Goal: Transaction & Acquisition: Book appointment/travel/reservation

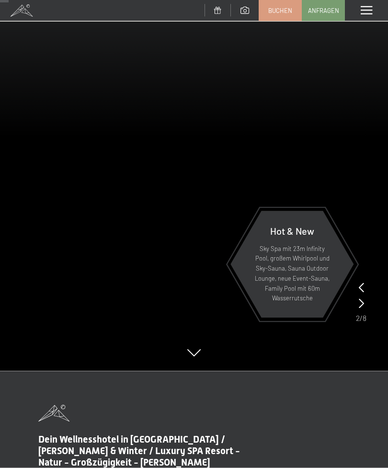
scroll to position [97, 0]
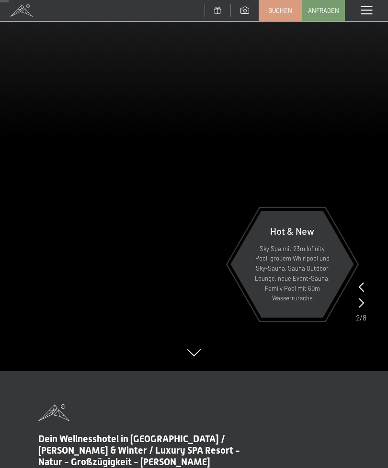
click at [291, 6] on span "Buchen" at bounding box center [280, 10] width 24 height 9
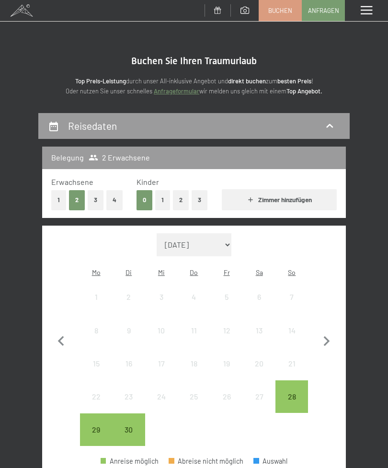
click at [98, 197] on button "3" at bounding box center [96, 200] width 16 height 20
click at [328, 336] on icon "button" at bounding box center [327, 341] width 6 height 10
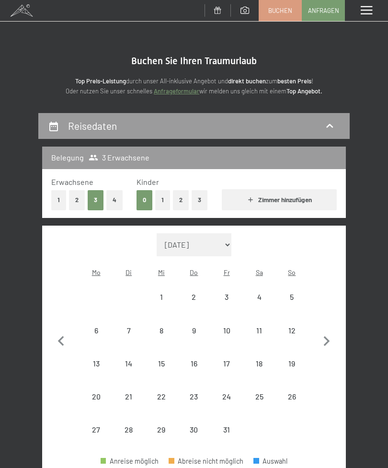
click at [327, 336] on icon "button" at bounding box center [327, 341] width 6 height 10
click at [328, 336] on icon "button" at bounding box center [327, 341] width 6 height 10
select select "[DATE]"
click at [328, 336] on icon "button" at bounding box center [327, 341] width 6 height 10
select select "[DATE]"
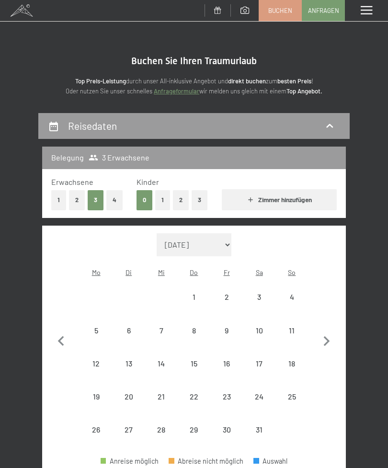
select select "[DATE]"
click at [326, 336] on icon "button" at bounding box center [327, 341] width 6 height 10
select select "[DATE]"
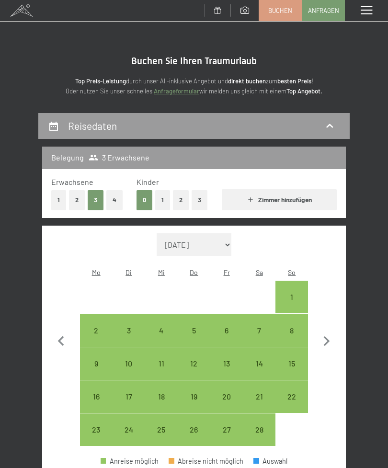
click at [293, 326] on div "8" at bounding box center [291, 341] width 31 height 31
select select "[DATE]"
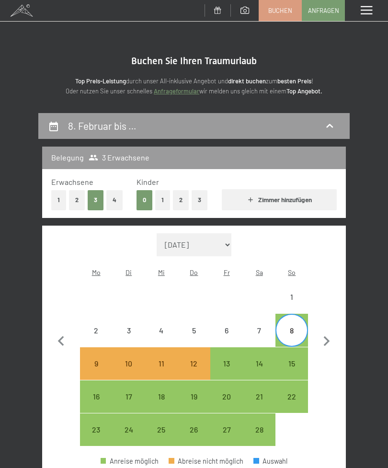
click at [288, 348] on div "15" at bounding box center [291, 363] width 31 height 31
select select "[DATE]"
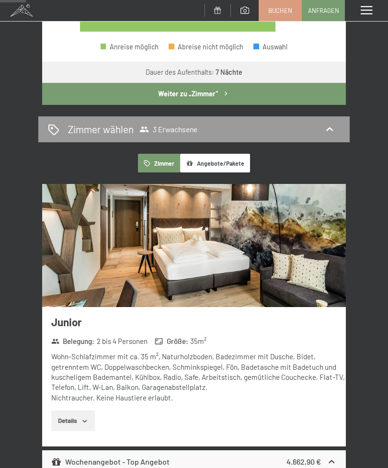
scroll to position [414, 0]
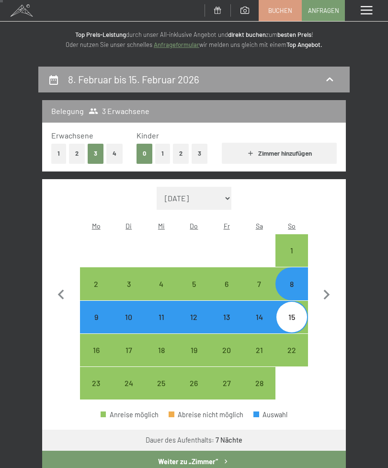
click at [258, 451] on button "Weiter zu „Zimmer“" at bounding box center [193, 461] width 303 height 22
select select "[DATE]"
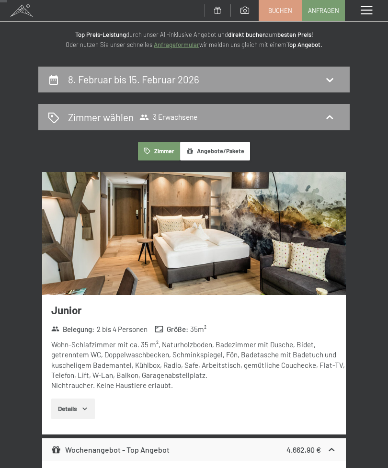
scroll to position [112, 0]
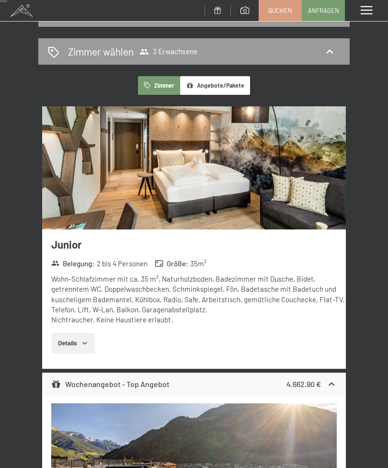
click at [86, 333] on button "Details" at bounding box center [73, 343] width 44 height 21
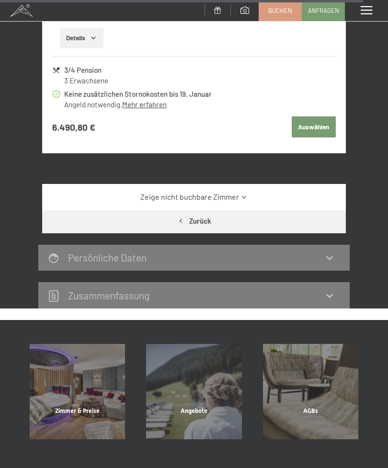
scroll to position [5553, 0]
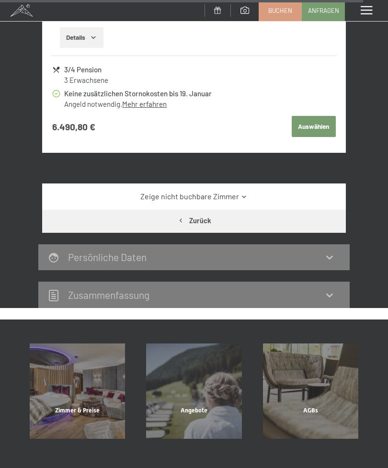
click at [252, 191] on link "Zeige nicht buchbare Zimmer" at bounding box center [193, 196] width 285 height 11
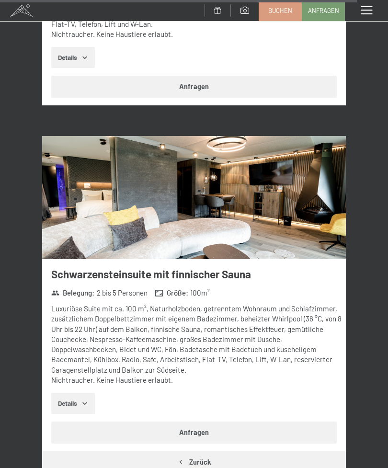
scroll to position [6922, 0]
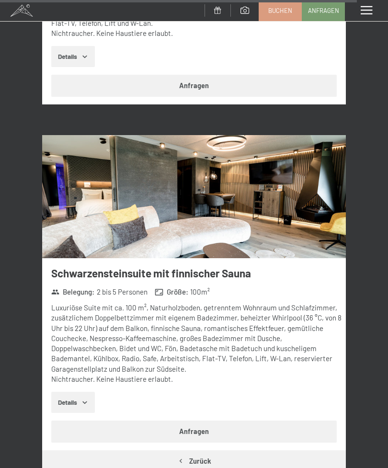
click at [71, 392] on button "Details" at bounding box center [73, 402] width 44 height 21
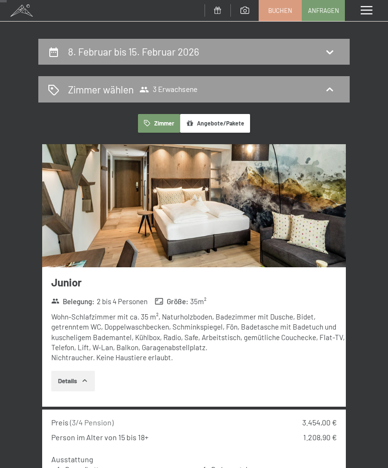
scroll to position [0, 0]
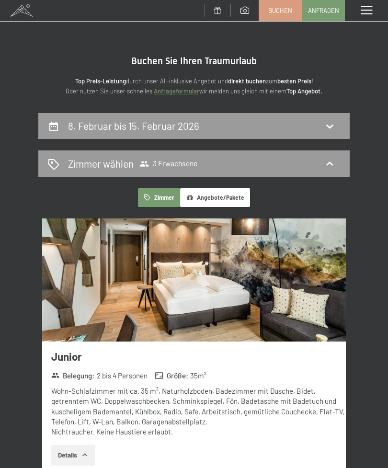
click at [333, 165] on icon at bounding box center [329, 163] width 11 height 11
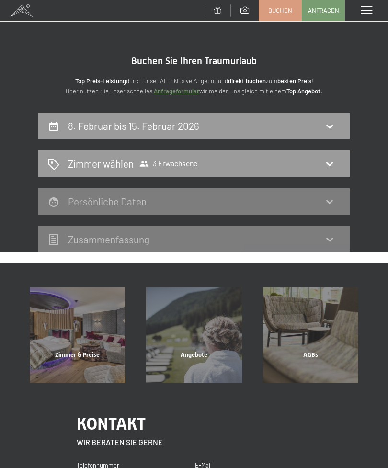
click at [333, 127] on icon at bounding box center [329, 125] width 11 height 11
select select "[DATE]"
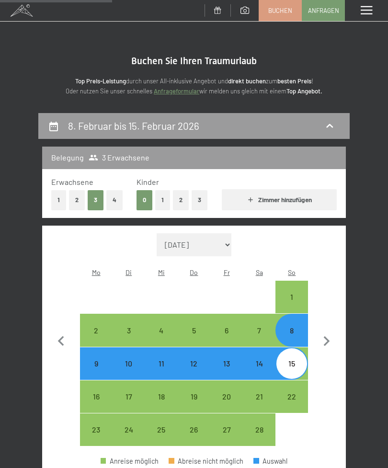
scroll to position [112, 0]
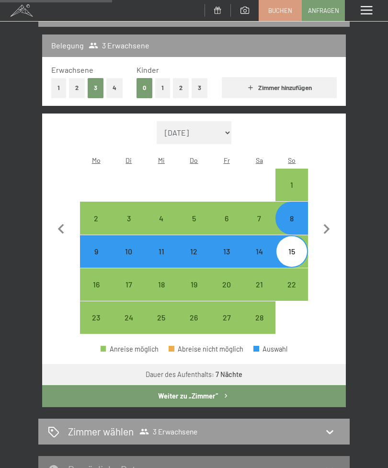
click at [258, 214] on div "7" at bounding box center [259, 229] width 31 height 31
select select "[DATE]"
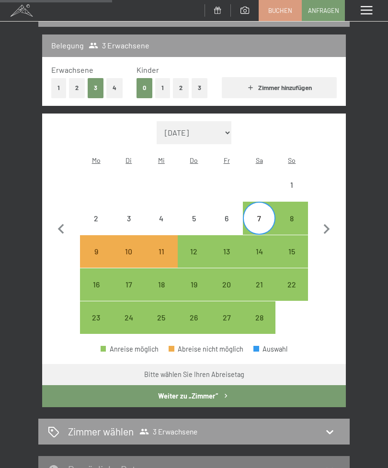
click at [260, 247] on div "14" at bounding box center [259, 262] width 31 height 31
select select "[DATE]"
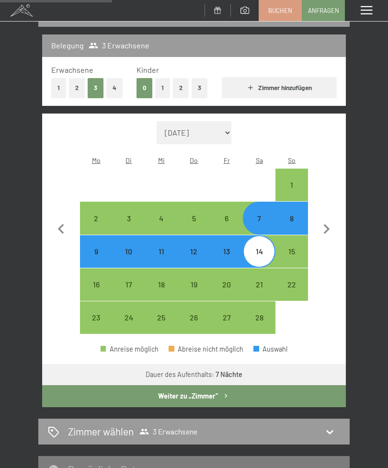
click at [270, 388] on button "Weiter zu „Zimmer“" at bounding box center [193, 396] width 303 height 22
select select "[DATE]"
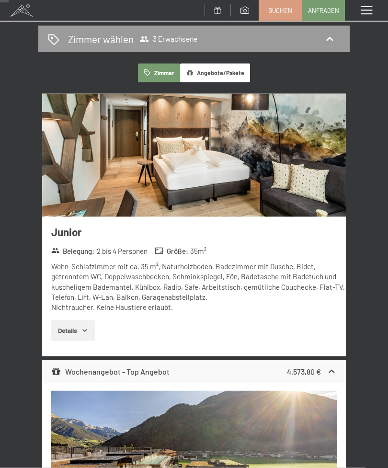
scroll to position [0, 0]
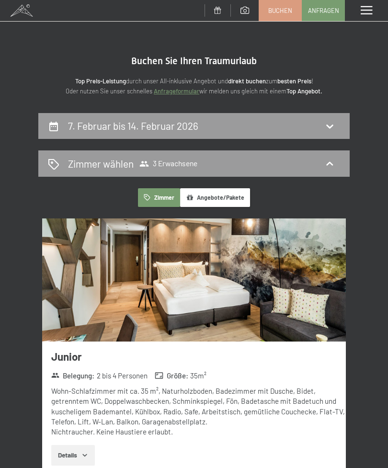
click at [330, 123] on icon at bounding box center [329, 125] width 11 height 11
select select "[DATE]"
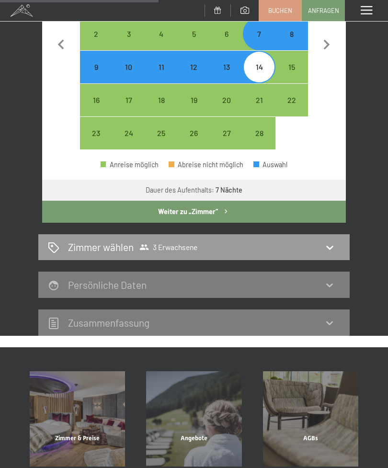
scroll to position [297, 0]
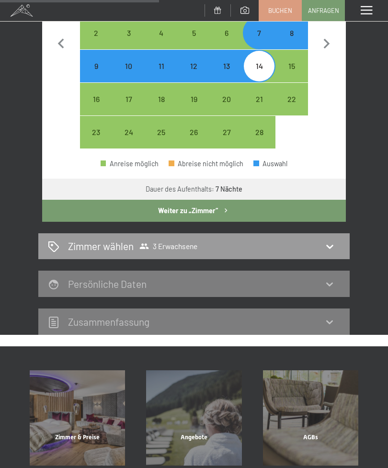
click at [326, 241] on icon at bounding box center [329, 245] width 11 height 11
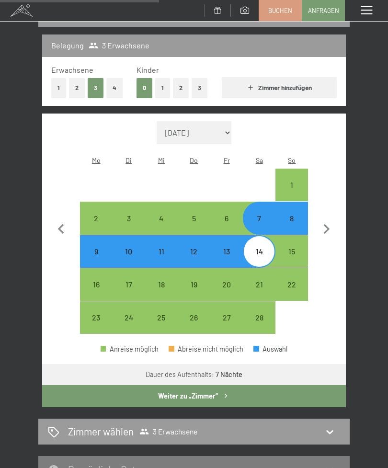
select select "[DATE]"
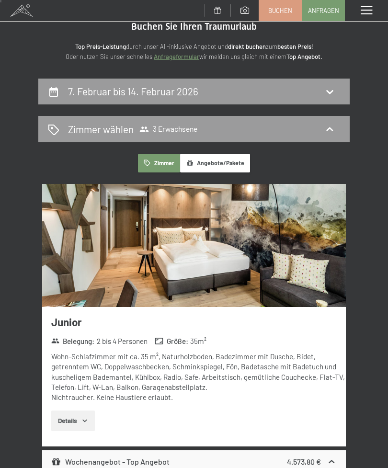
scroll to position [0, 0]
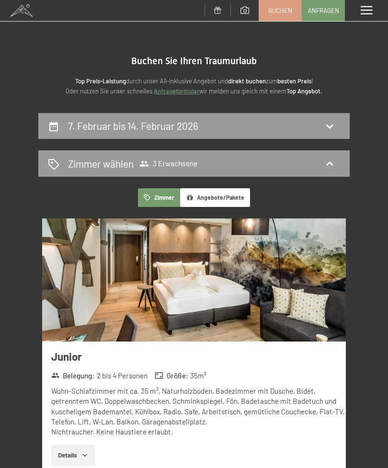
click at [326, 164] on icon at bounding box center [329, 163] width 11 height 11
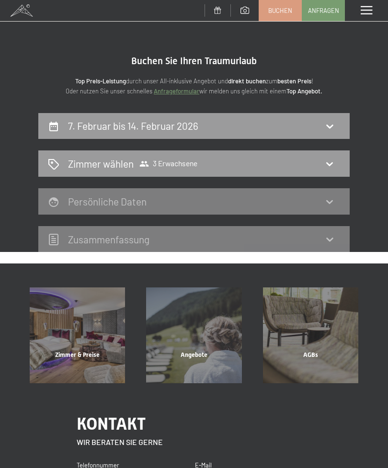
click at [329, 166] on icon at bounding box center [329, 163] width 11 height 11
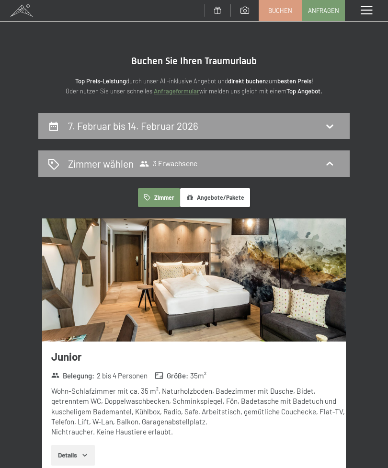
click at [166, 199] on button "Zimmer" at bounding box center [159, 197] width 42 height 19
click at [328, 168] on icon at bounding box center [329, 163] width 11 height 11
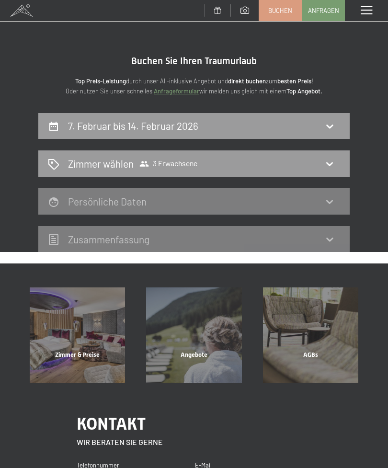
click at [325, 167] on icon at bounding box center [329, 163] width 11 height 11
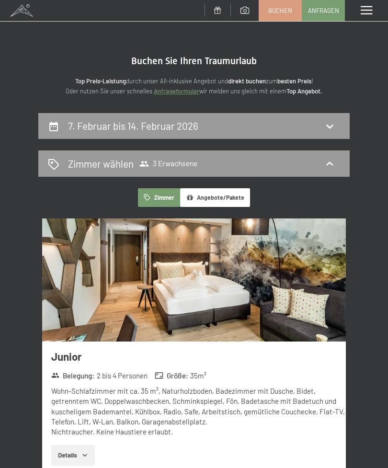
click at [331, 125] on icon at bounding box center [329, 126] width 7 height 4
select select "[DATE]"
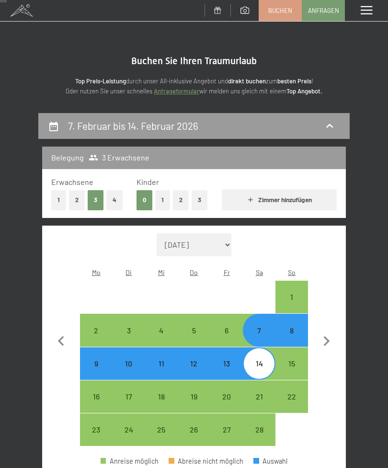
scroll to position [112, 0]
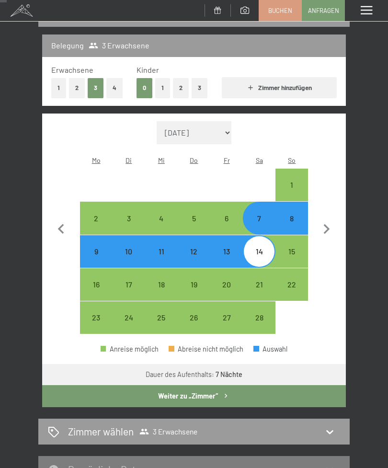
click at [110, 85] on button "4" at bounding box center [114, 88] width 16 height 20
select select "[DATE]"
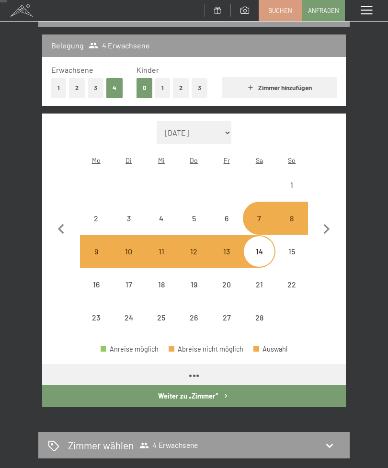
select select "[DATE]"
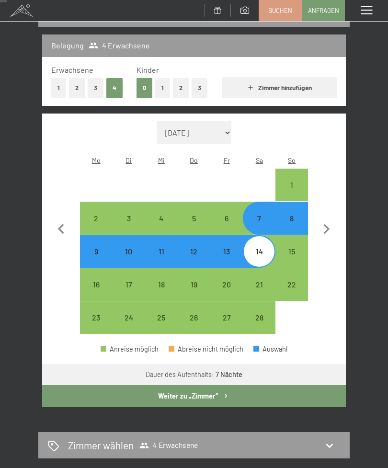
click at [302, 391] on button "Weiter zu „Zimmer“" at bounding box center [193, 396] width 303 height 22
select select "[DATE]"
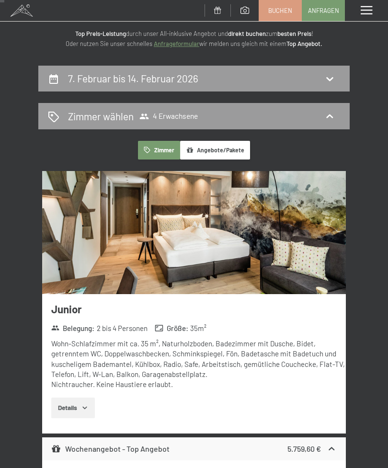
scroll to position [47, 0]
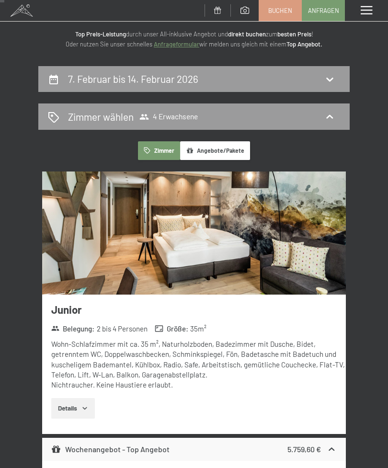
click at [328, 114] on icon at bounding box center [329, 116] width 11 height 11
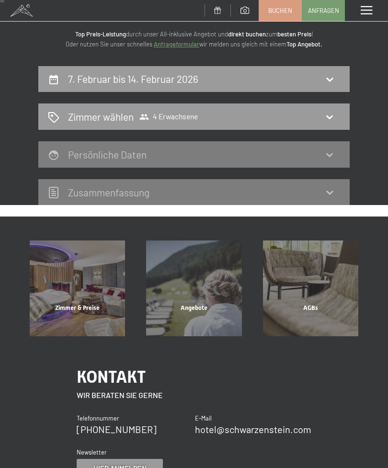
click at [144, 110] on span "Zimmer wählen 4 Erwachsene" at bounding box center [133, 117] width 130 height 14
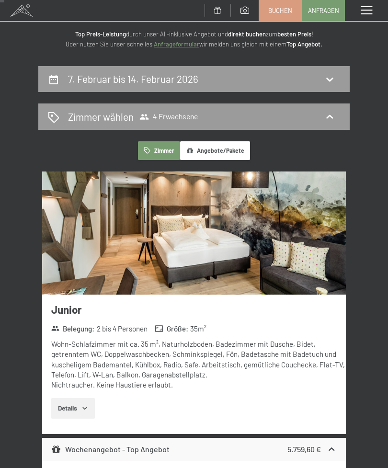
click at [326, 115] on icon at bounding box center [329, 116] width 11 height 11
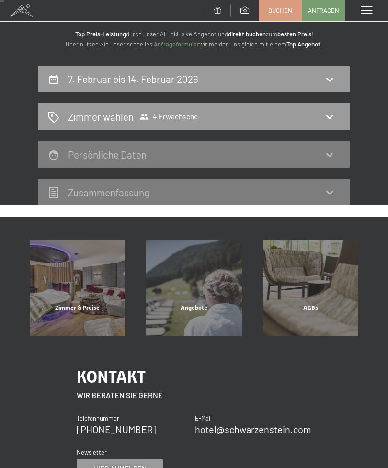
click at [101, 110] on h2 "Zimmer wählen" at bounding box center [101, 117] width 66 height 14
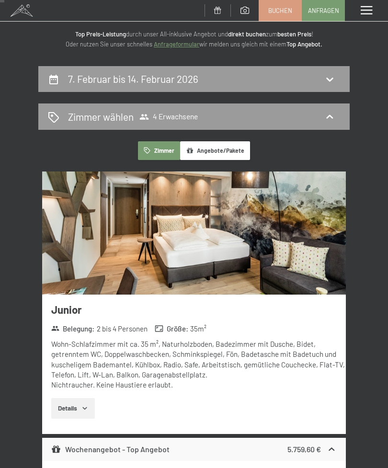
click at [93, 118] on h2 "Zimmer wählen" at bounding box center [101, 117] width 66 height 14
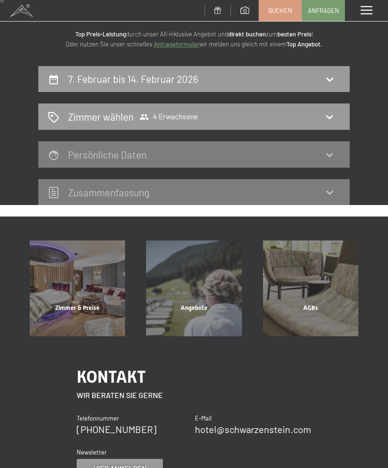
click at [61, 115] on div "Zimmer wählen 4 Erwachsene" at bounding box center [194, 117] width 292 height 14
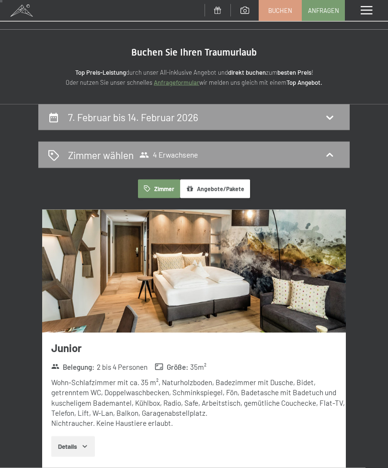
scroll to position [0, 0]
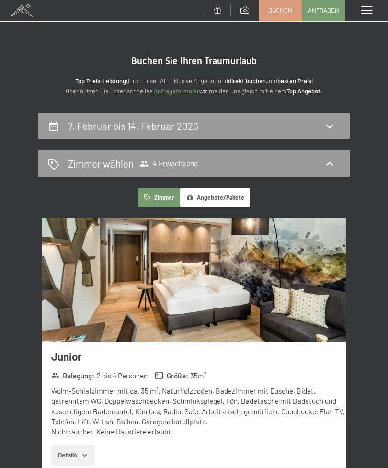
click at [335, 122] on icon at bounding box center [329, 125] width 11 height 11
select select "[DATE]"
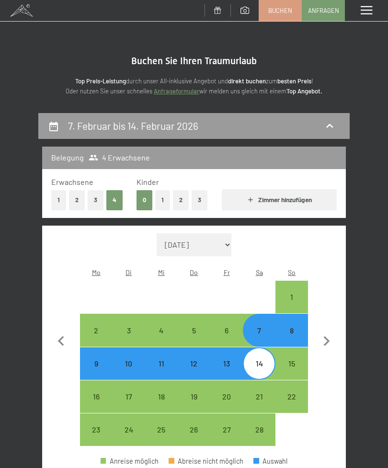
scroll to position [112, 0]
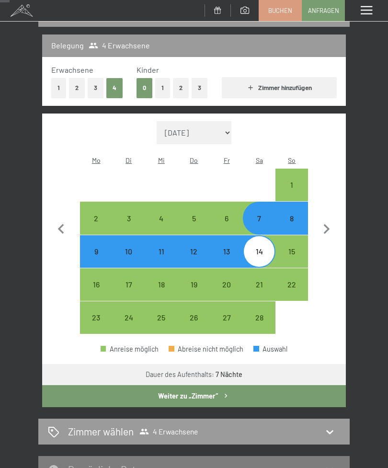
click at [51, 85] on button "1" at bounding box center [58, 88] width 15 height 20
select select "[DATE]"
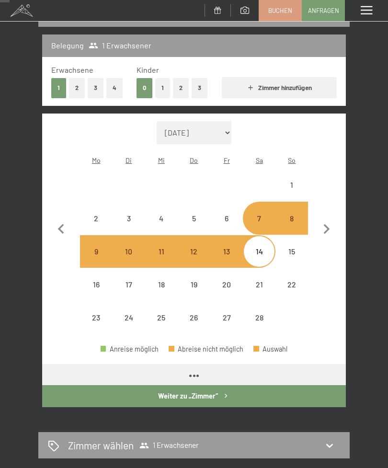
select select "[DATE]"
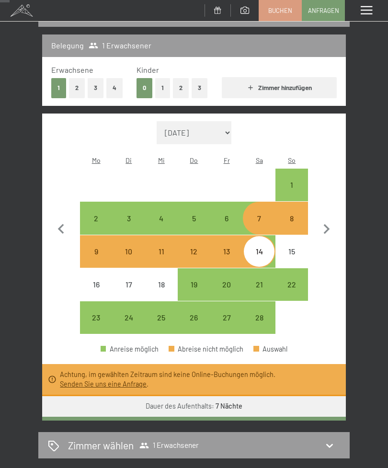
click at [292, 247] on div "15" at bounding box center [291, 262] width 31 height 31
select select "[DATE]"
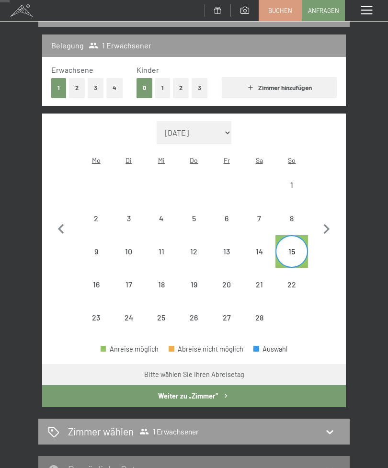
click at [297, 202] on div "8" at bounding box center [291, 217] width 31 height 31
select select "[DATE]"
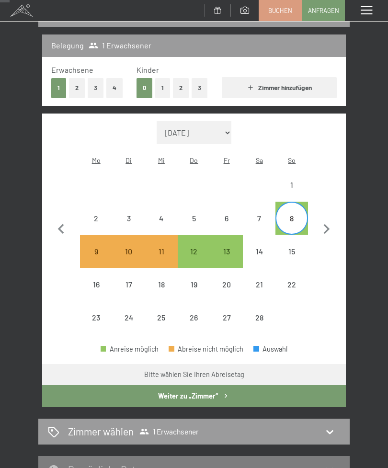
click at [301, 247] on div "15" at bounding box center [291, 262] width 31 height 31
select select "[DATE]"
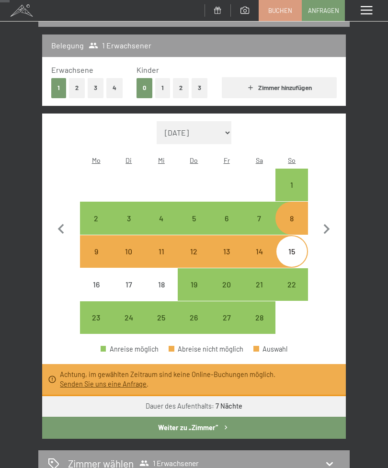
click at [71, 95] on button "2" at bounding box center [77, 88] width 16 height 20
select select "[DATE]"
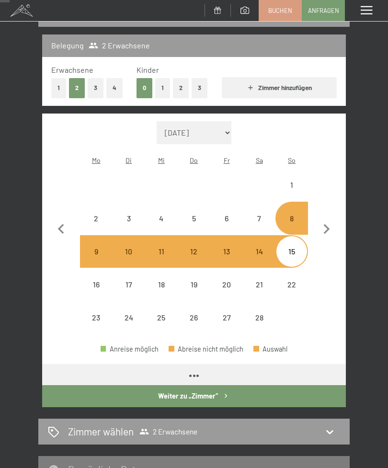
select select "[DATE]"
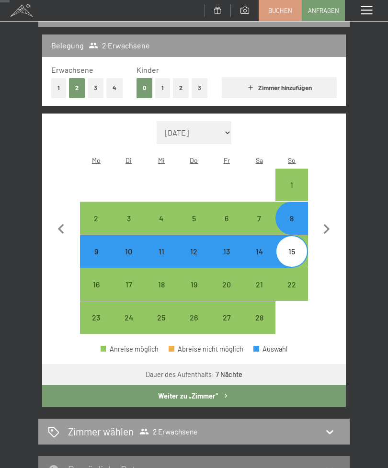
click at [257, 214] on div "7" at bounding box center [259, 229] width 31 height 31
select select "[DATE]"
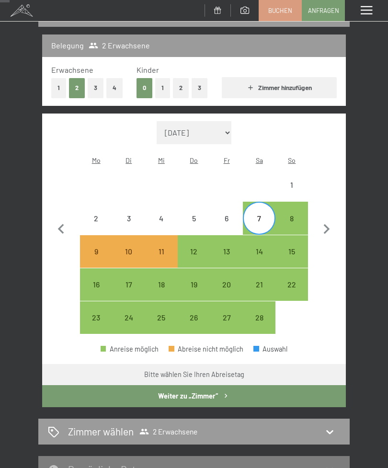
click at [258, 247] on div "14" at bounding box center [259, 262] width 31 height 31
select select "[DATE]"
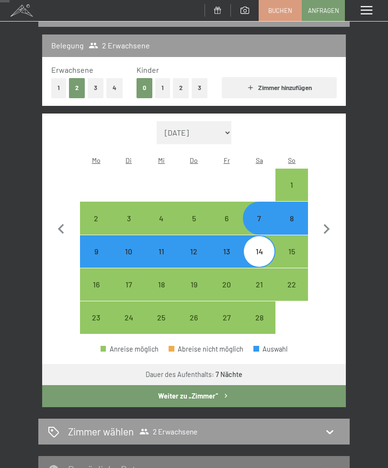
click at [54, 86] on button "1" at bounding box center [58, 88] width 15 height 20
select select "[DATE]"
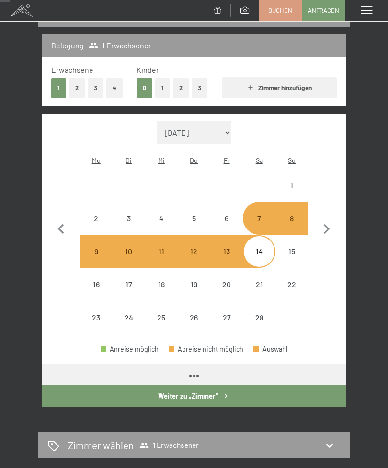
select select "[DATE]"
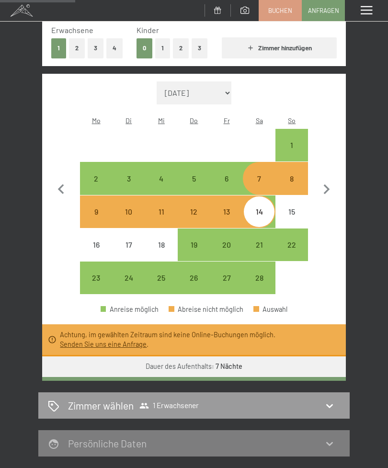
scroll to position [151, 0]
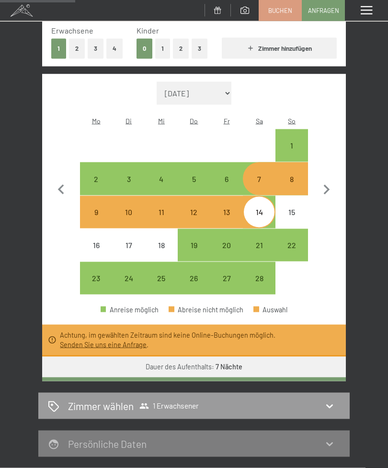
click at [296, 175] on div "8" at bounding box center [291, 190] width 31 height 31
select select "[DATE]"
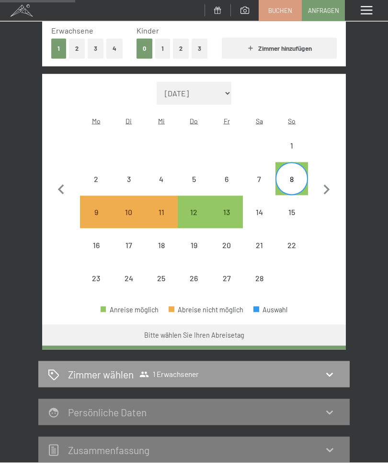
scroll to position [152, 0]
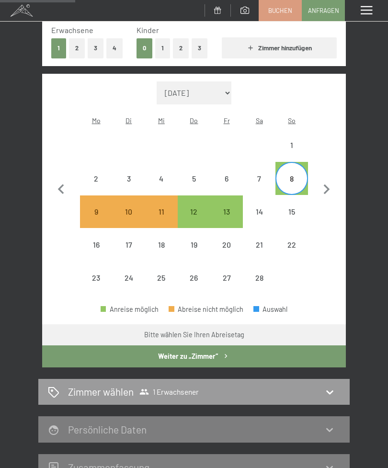
click at [266, 163] on div "7" at bounding box center [259, 178] width 31 height 31
select select "[DATE]"
click at [295, 163] on div "8" at bounding box center [291, 178] width 31 height 31
select select "[DATE]"
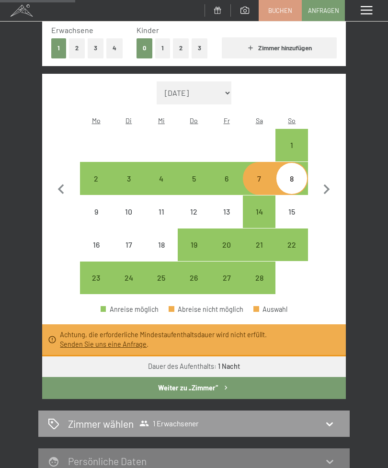
click at [258, 208] on div "14" at bounding box center [259, 223] width 31 height 31
select select "[DATE]"
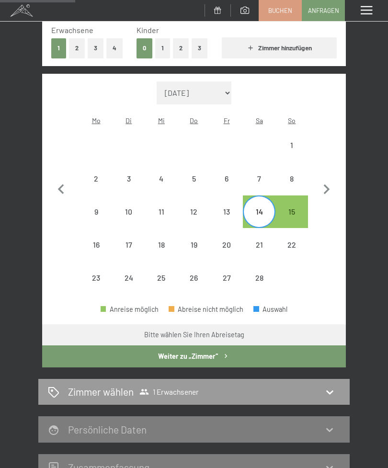
click at [287, 175] on div "8" at bounding box center [291, 190] width 31 height 31
select select "[DATE]"
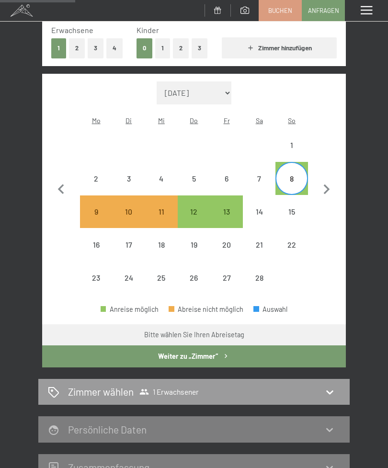
click at [258, 208] on div "14" at bounding box center [259, 223] width 31 height 31
select select "[DATE]"
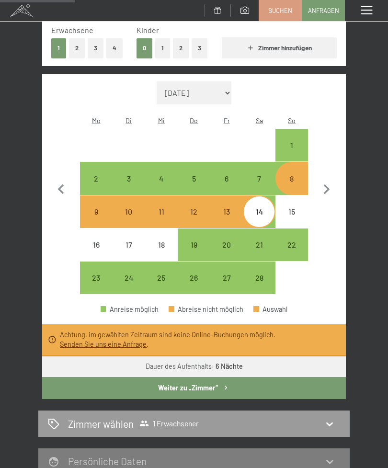
click at [291, 175] on div "8" at bounding box center [291, 190] width 31 height 31
select select "[DATE]"
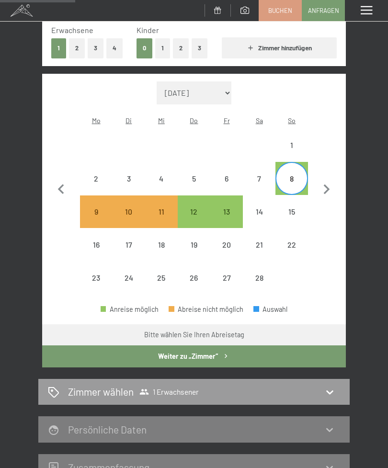
click at [293, 175] on div "8" at bounding box center [291, 190] width 31 height 31
select select "[DATE]"
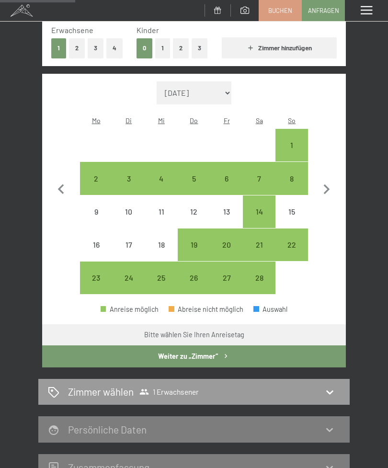
click at [260, 208] on div "14" at bounding box center [259, 223] width 31 height 31
select select "[DATE]"
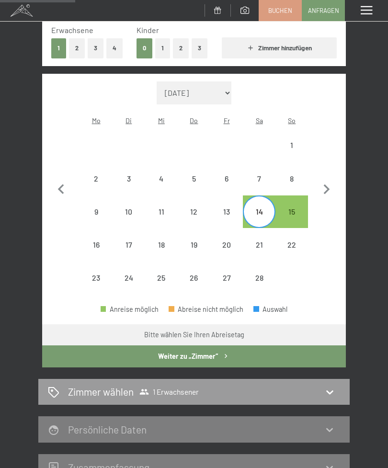
click at [293, 175] on div "8" at bounding box center [291, 190] width 31 height 31
select select "[DATE]"
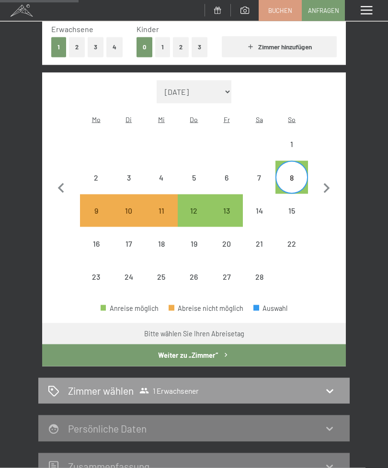
scroll to position [153, 0]
click at [265, 206] on div "14" at bounding box center [259, 221] width 31 height 31
select select "[DATE]"
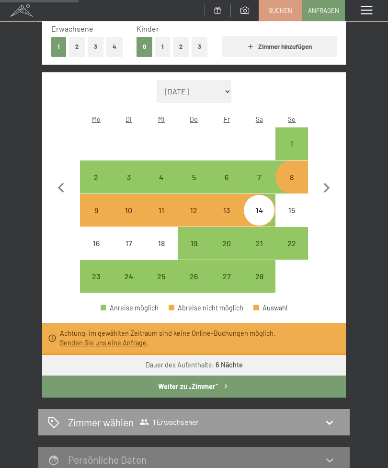
click at [294, 206] on div "15" at bounding box center [291, 221] width 31 height 31
select select "[DATE]"
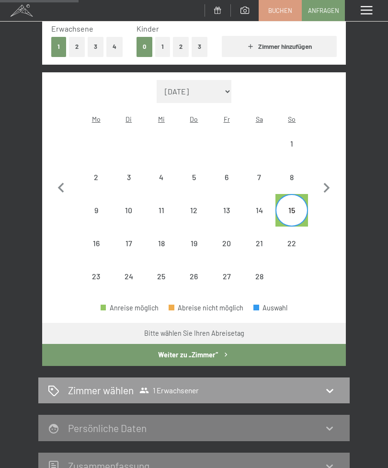
click at [298, 173] on div "8" at bounding box center [291, 188] width 31 height 31
select select "[DATE]"
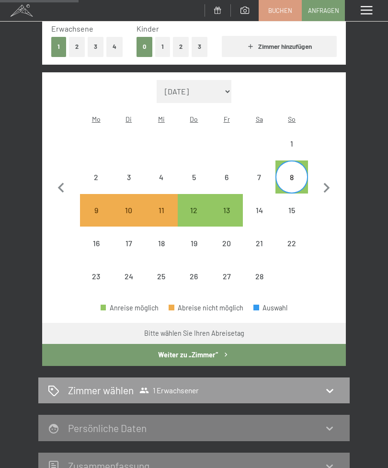
click at [300, 195] on div "15" at bounding box center [291, 210] width 31 height 31
select select "[DATE]"
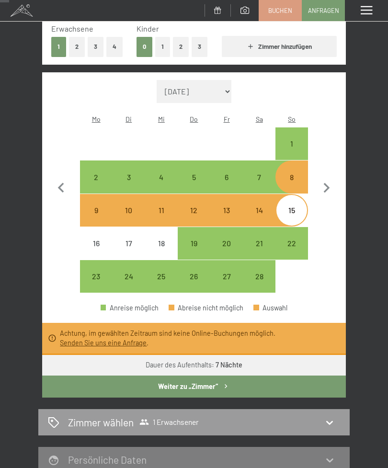
scroll to position [0, 0]
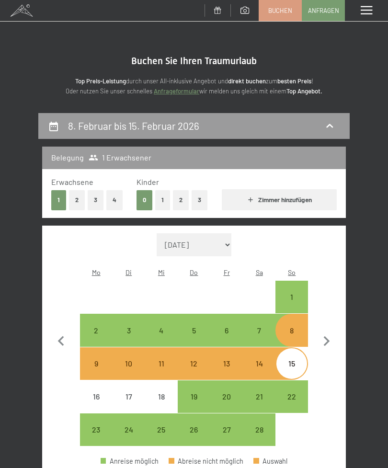
click at [357, 11] on div "Menü" at bounding box center [366, 10] width 43 height 21
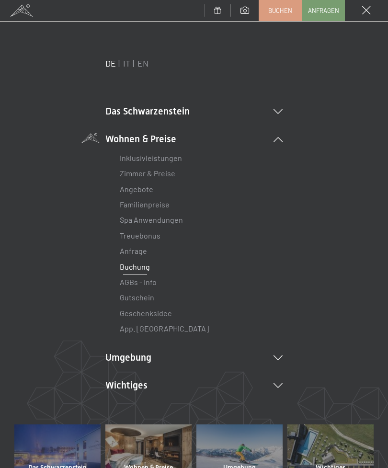
click at [156, 206] on link "Familienpreise" at bounding box center [145, 204] width 50 height 9
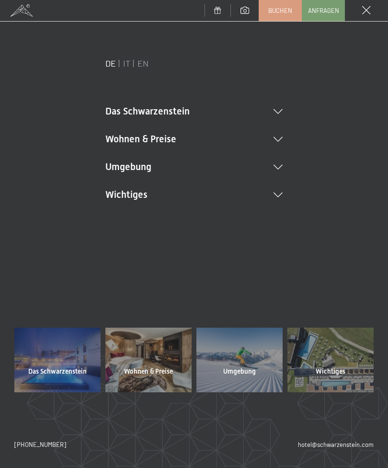
click at [280, 137] on icon at bounding box center [277, 139] width 9 height 5
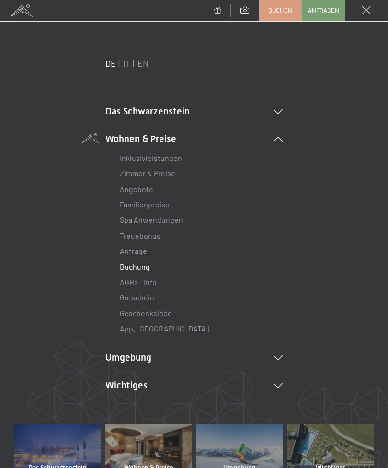
click at [168, 175] on link "Zimmer & Preise" at bounding box center [148, 172] width 56 height 9
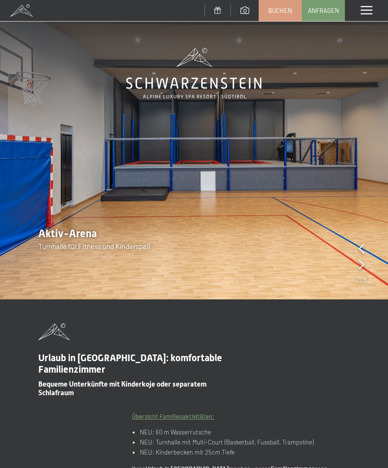
click at [360, 13] on span at bounding box center [365, 10] width 11 height 9
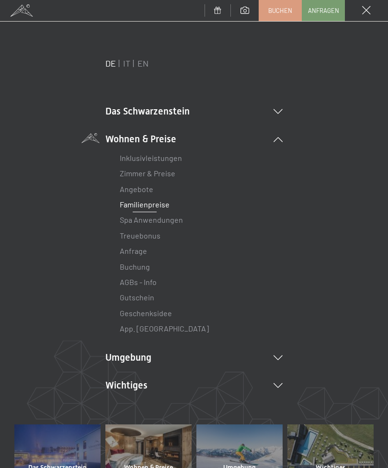
click at [159, 329] on link "App. [GEOGRAPHIC_DATA]" at bounding box center [164, 328] width 89 height 9
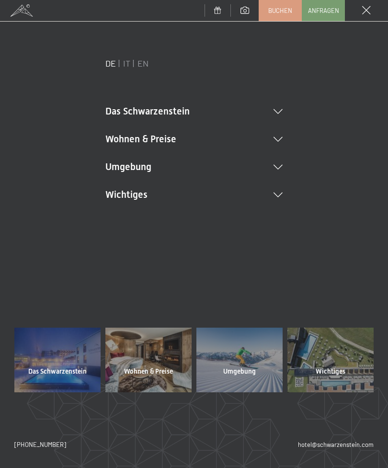
click at [280, 105] on li "Das Schwarzenstein Neuheiten im Schwarzenstein Ihre Gastgeber Premium Spa Gourm…" at bounding box center [193, 110] width 177 height 13
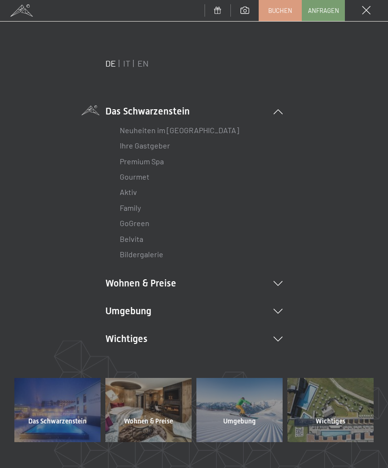
click at [278, 285] on li "Wohnen & Preise Inklusivleistungen Zimmer & Preise Liste Angebote Liste Familie…" at bounding box center [193, 282] width 177 height 13
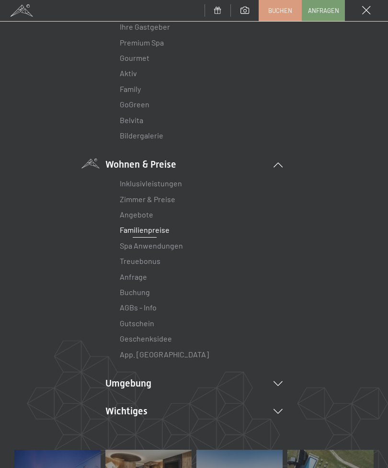
scroll to position [120, 0]
click at [145, 286] on link "Buchung" at bounding box center [135, 290] width 30 height 9
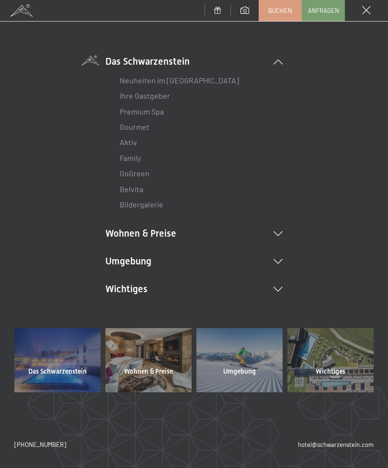
scroll to position [48, 0]
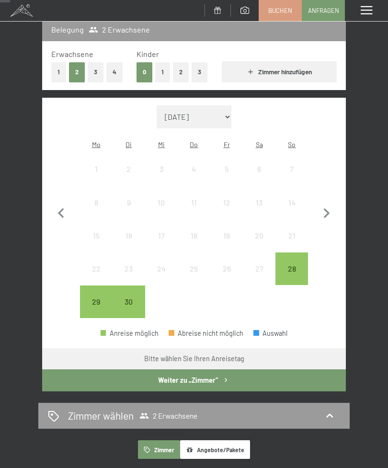
scroll to position [129, 0]
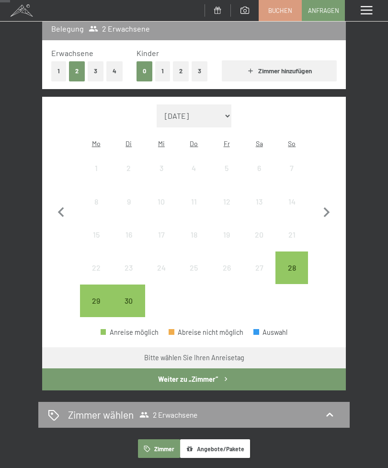
click at [325, 207] on icon "button" at bounding box center [327, 212] width 6 height 10
select select "[DATE]"
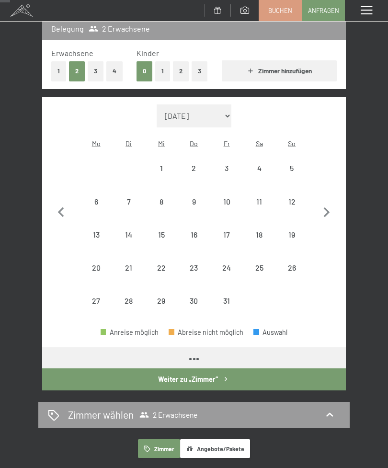
click at [335, 205] on icon "button" at bounding box center [326, 212] width 20 height 20
select select "2025-11-01"
click at [331, 210] on icon "button" at bounding box center [326, 212] width 20 height 20
select select "[DATE]"
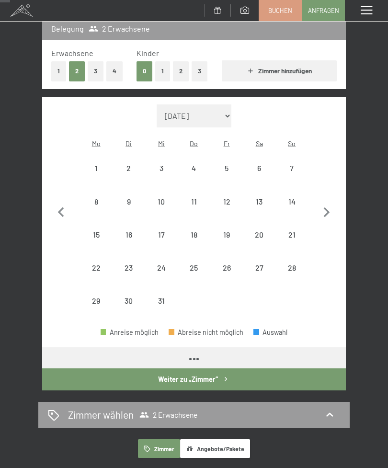
click at [330, 206] on icon "button" at bounding box center [326, 212] width 20 height 20
select select "[DATE]"
select select "2026-01-01"
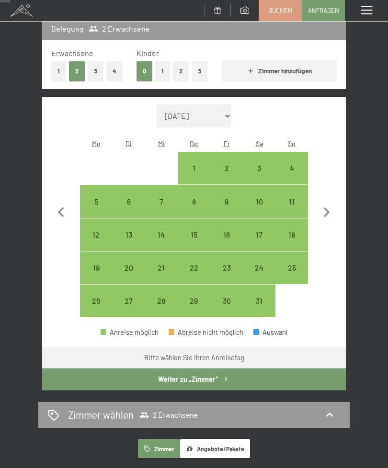
click at [329, 207] on icon "button" at bounding box center [327, 212] width 6 height 10
select select "2026-02-01"
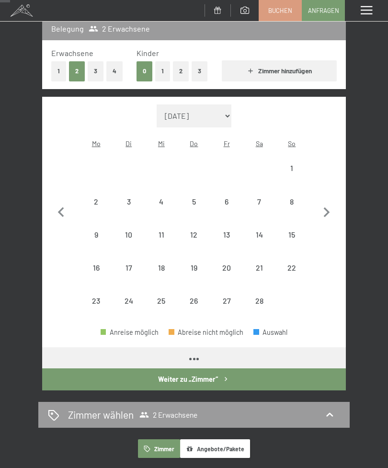
select select "2026-02-01"
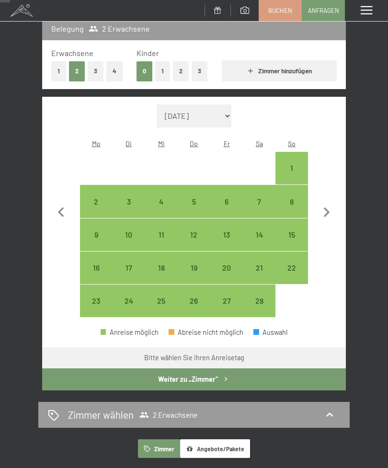
click at [287, 198] on div "8" at bounding box center [291, 213] width 31 height 31
select select "2026-02-01"
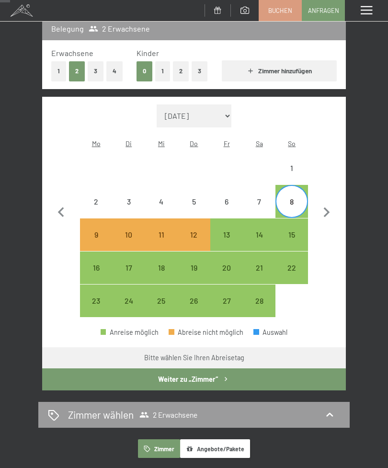
click at [293, 231] on div "15" at bounding box center [291, 246] width 31 height 31
select select "2026-02-01"
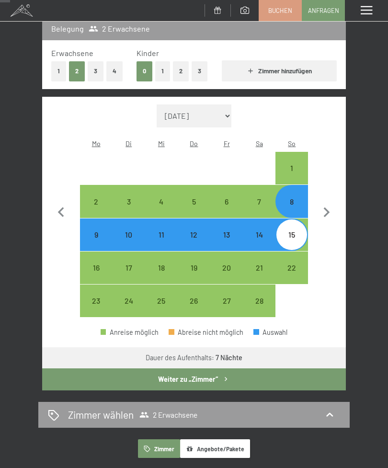
click at [51, 68] on button "1" at bounding box center [58, 71] width 15 height 20
select select "[DATE]"
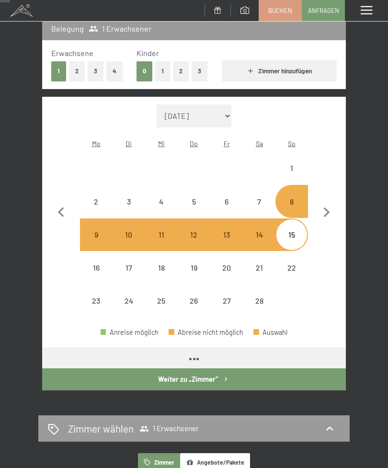
select select "[DATE]"
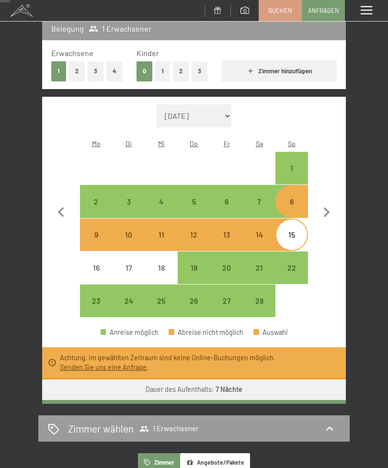
click at [260, 198] on div "7" at bounding box center [259, 213] width 31 height 31
select select "[DATE]"
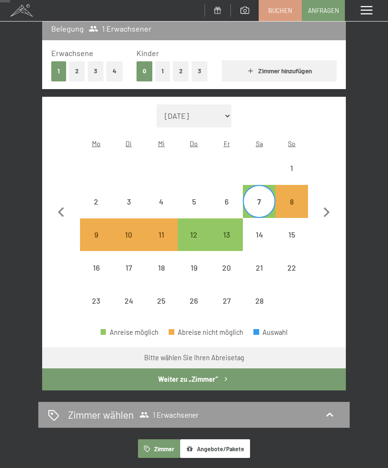
click at [261, 219] on div "14" at bounding box center [259, 234] width 31 height 31
select select "[DATE]"
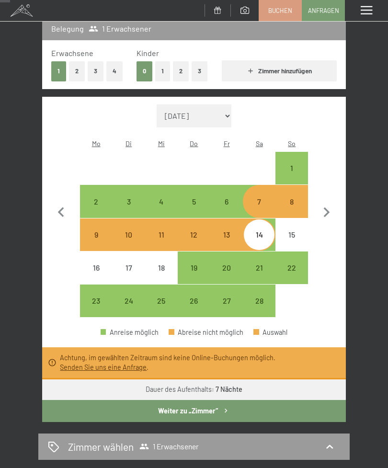
click at [76, 70] on button "2" at bounding box center [77, 71] width 16 height 20
select select "[DATE]"
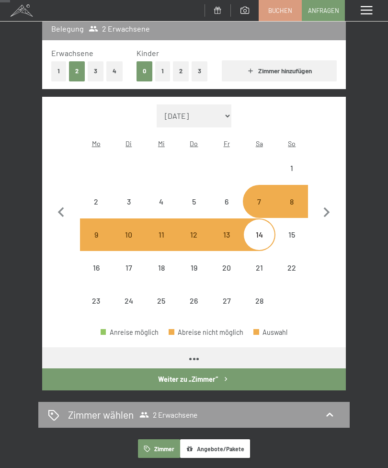
select select "[DATE]"
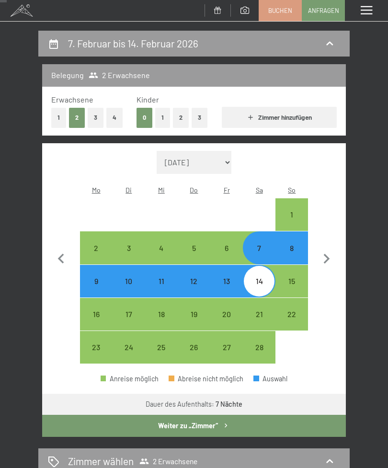
scroll to position [0, 0]
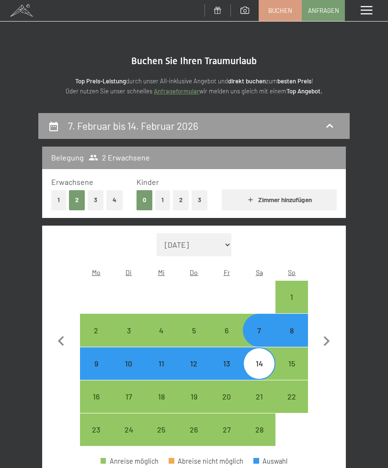
click at [89, 198] on button "3" at bounding box center [96, 200] width 16 height 20
select select "[DATE]"
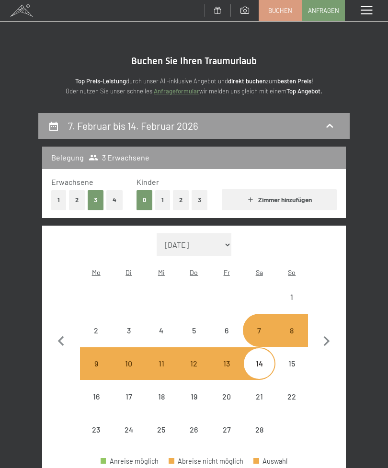
select select "[DATE]"
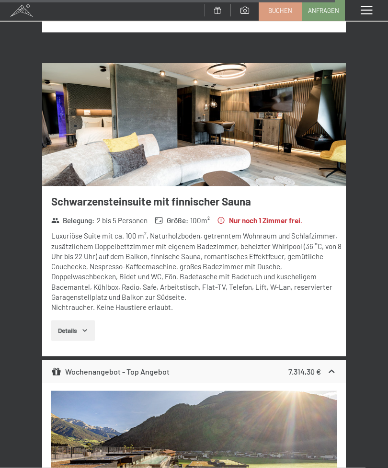
scroll to position [5926, 0]
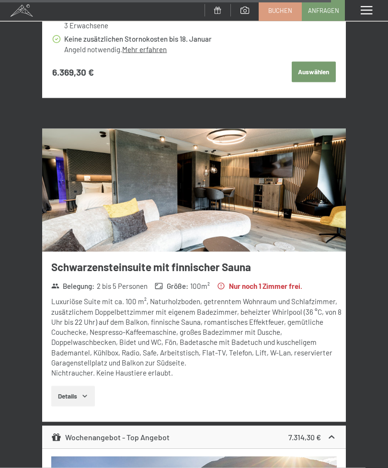
click at [317, 164] on img at bounding box center [193, 190] width 303 height 123
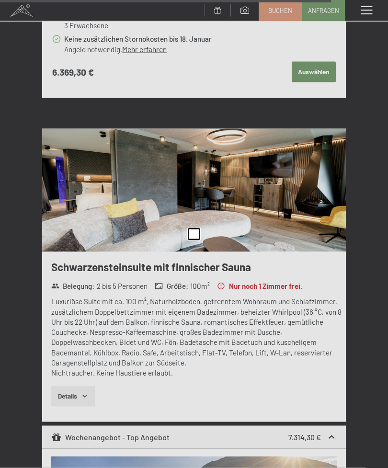
scroll to position [5858, 0]
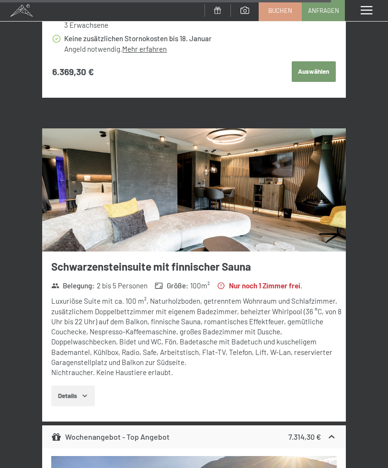
click at [380, 9] on div "Menü" at bounding box center [366, 10] width 43 height 21
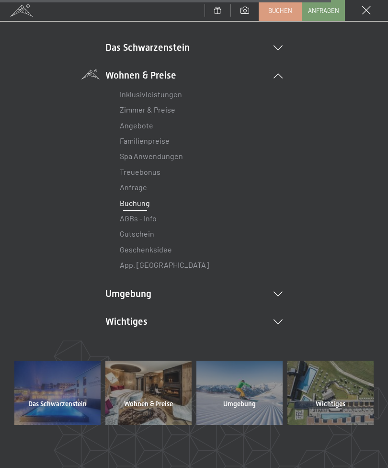
scroll to position [63, 0]
click at [363, 21] on div "Menü" at bounding box center [366, 10] width 43 height 21
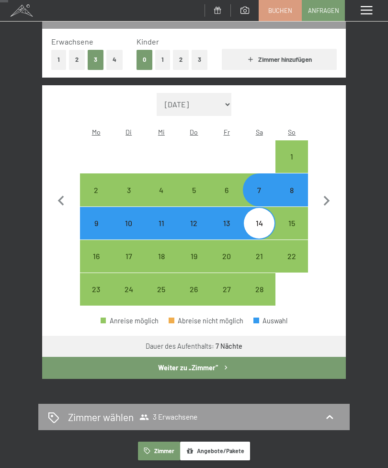
scroll to position [105, 0]
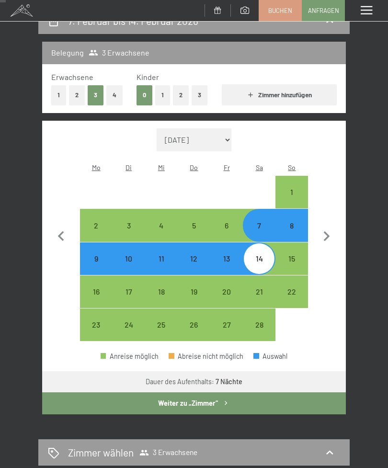
click at [82, 92] on button "2" at bounding box center [77, 95] width 16 height 20
select select "[DATE]"
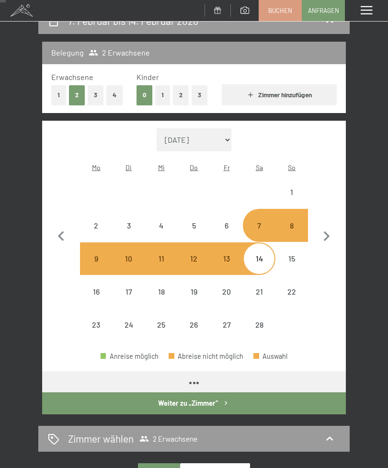
select select "[DATE]"
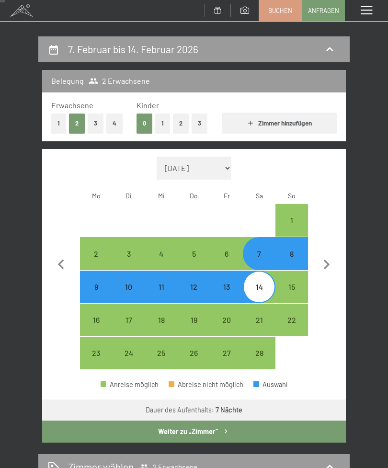
scroll to position [76, 0]
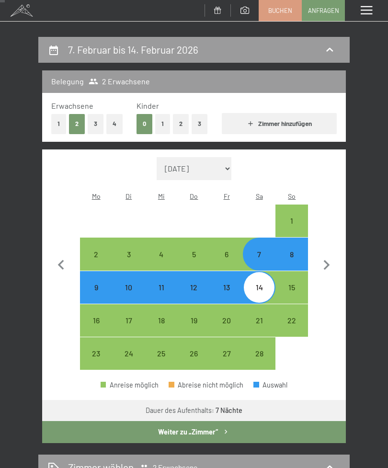
click at [231, 283] on div "13" at bounding box center [226, 298] width 31 height 31
select select "[DATE]"
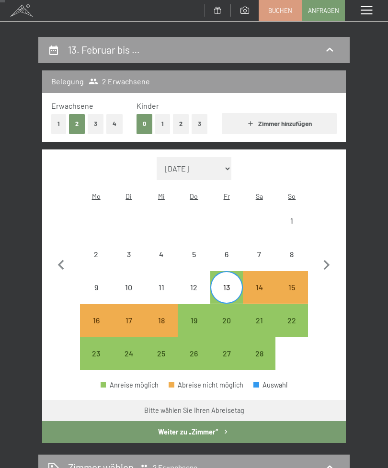
click at [291, 250] on div "8" at bounding box center [291, 265] width 31 height 31
select select "[DATE]"
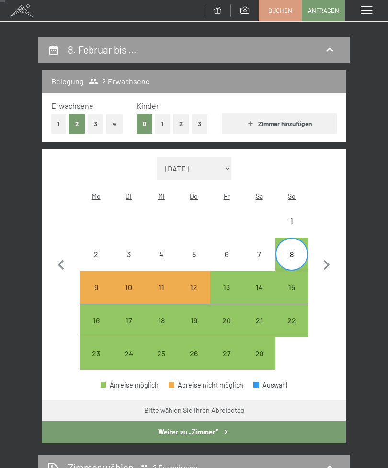
click at [225, 285] on div "13" at bounding box center [226, 298] width 31 height 31
select select "[DATE]"
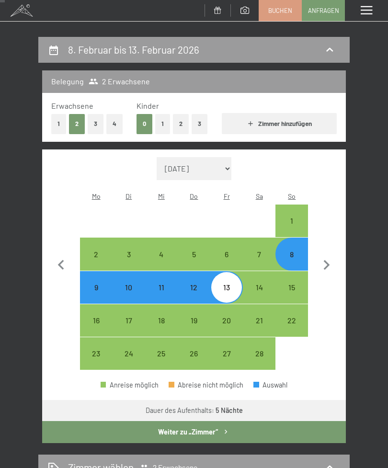
click at [55, 123] on button "1" at bounding box center [58, 124] width 15 height 20
select select "[DATE]"
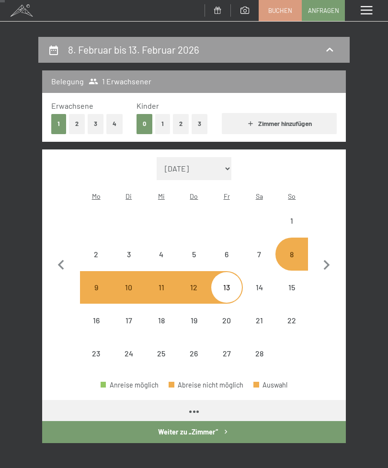
select select "[DATE]"
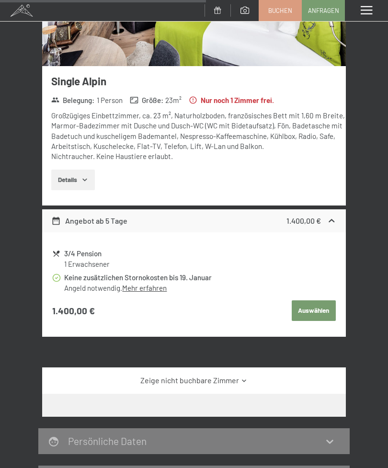
scroll to position [669, 0]
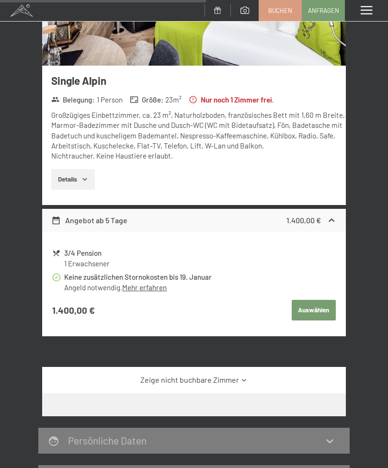
click at [157, 284] on link "Mehr erfahren" at bounding box center [144, 287] width 45 height 9
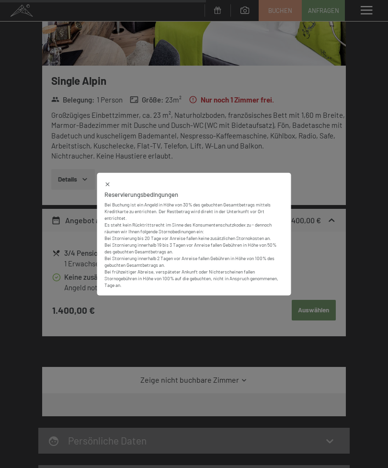
click at [110, 187] on icon at bounding box center [107, 183] width 7 height 7
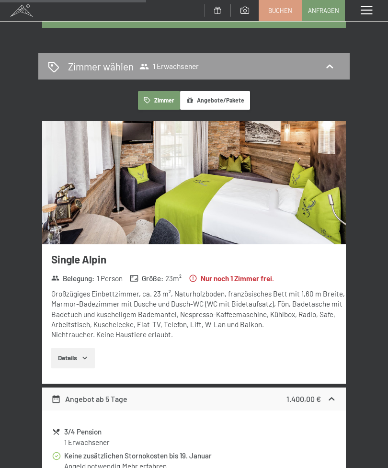
scroll to position [471, 0]
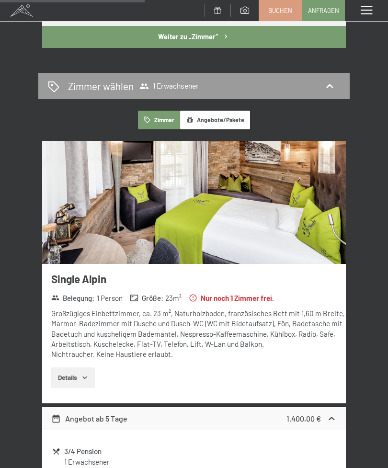
click at [95, 373] on button "Details" at bounding box center [73, 377] width 44 height 21
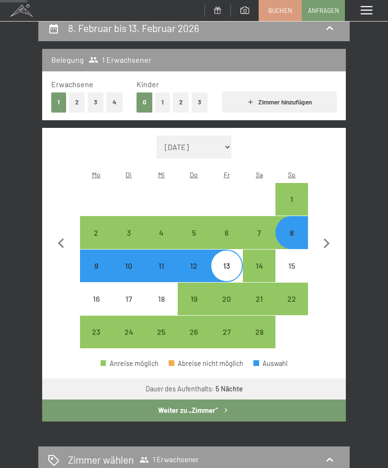
scroll to position [97, 0]
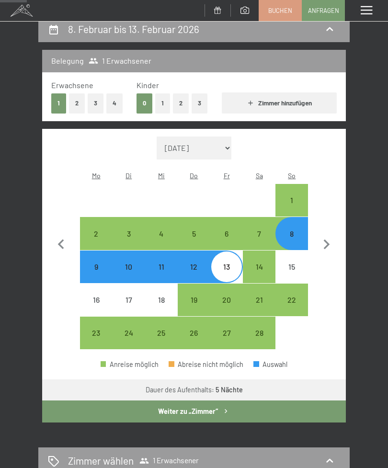
click at [294, 263] on div "15" at bounding box center [291, 278] width 31 height 31
select select "[DATE]"
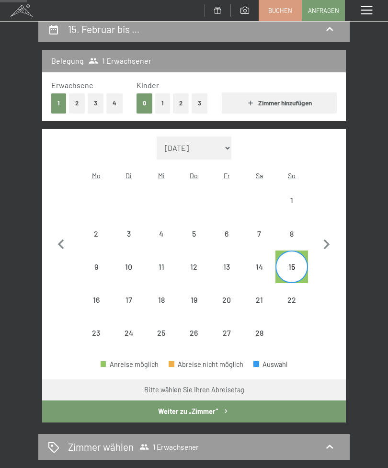
click at [294, 230] on div "8" at bounding box center [291, 245] width 31 height 31
select select "[DATE]"
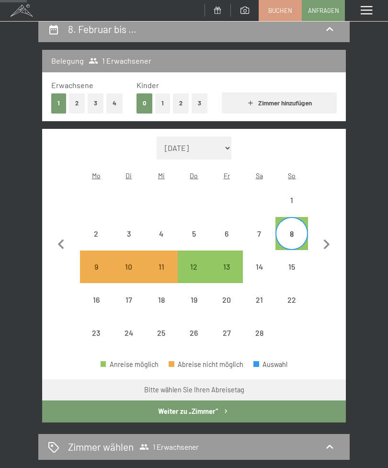
click at [298, 263] on div "15" at bounding box center [291, 278] width 31 height 31
select select "[DATE]"
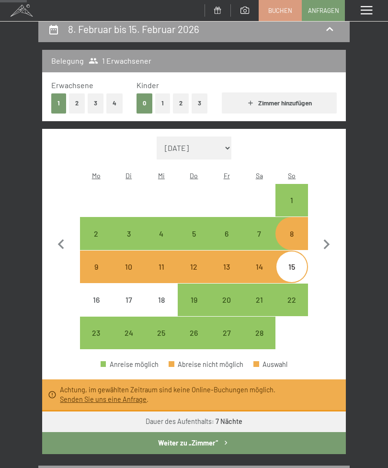
click at [75, 111] on button "2" at bounding box center [77, 103] width 16 height 20
select select "[DATE]"
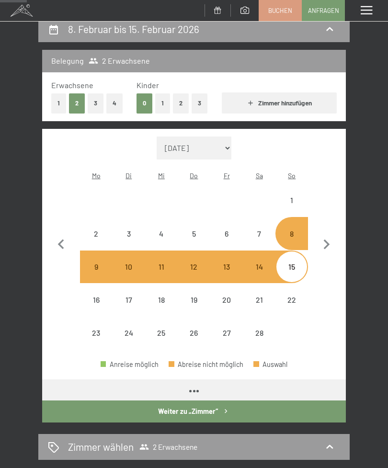
select select "[DATE]"
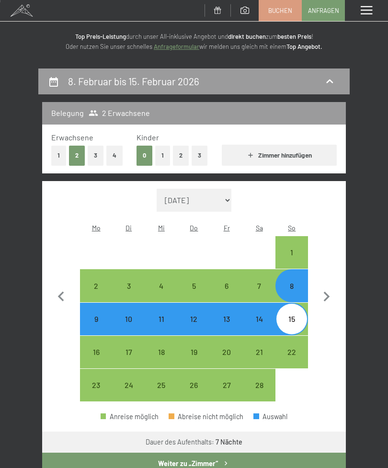
scroll to position [0, 0]
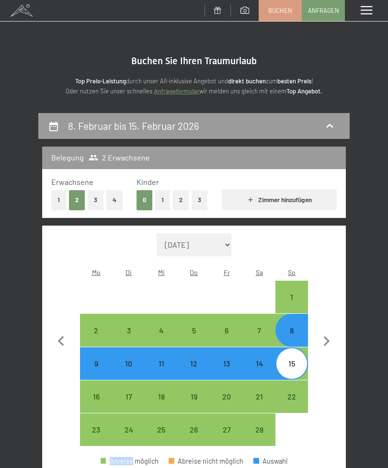
click at [56, 205] on button "1" at bounding box center [58, 200] width 15 height 20
select select "[DATE]"
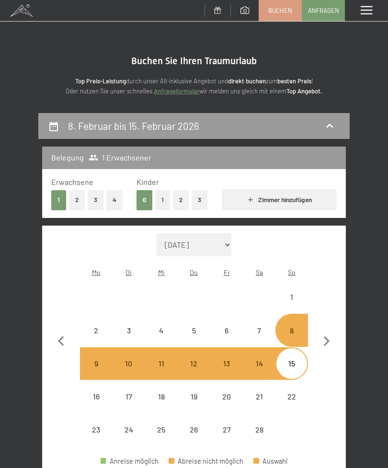
select select "[DATE]"
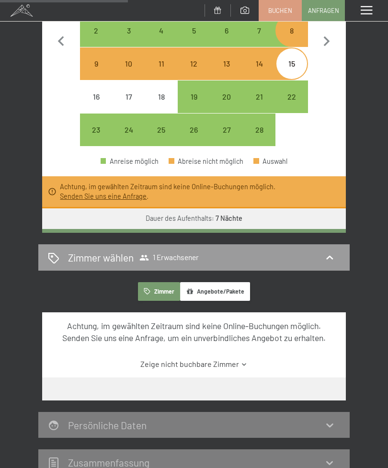
scroll to position [299, 0]
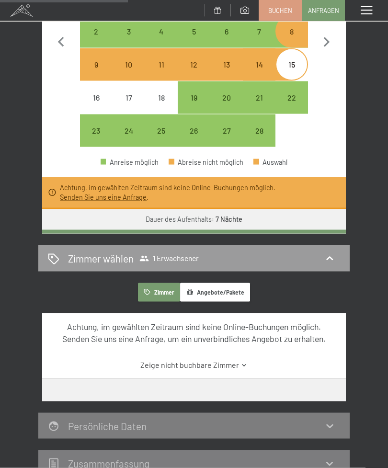
click at [302, 230] on button "Weiter zu „Zimmer“" at bounding box center [193, 241] width 303 height 22
select select "[DATE]"
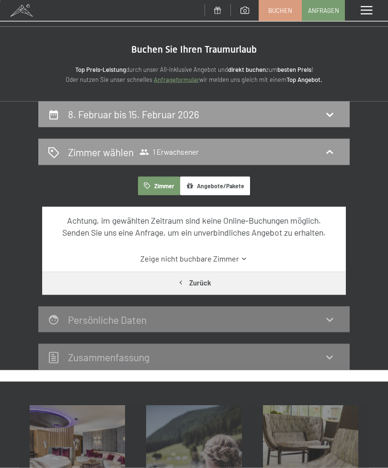
scroll to position [0, 0]
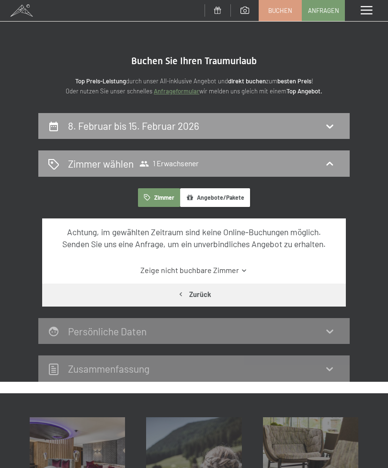
click at [294, 292] on button "Zurück" at bounding box center [193, 294] width 303 height 22
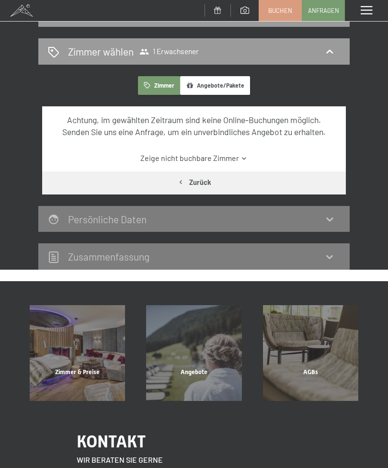
select select "[DATE]"
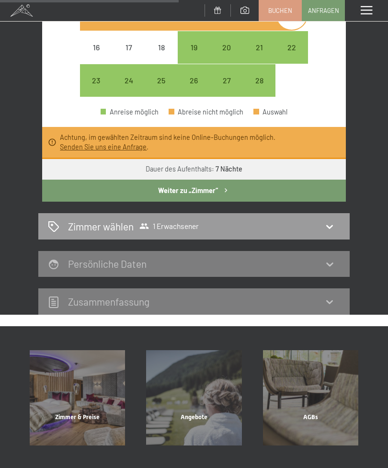
scroll to position [348, 0]
click at [335, 221] on icon at bounding box center [329, 226] width 11 height 11
select select "[DATE]"
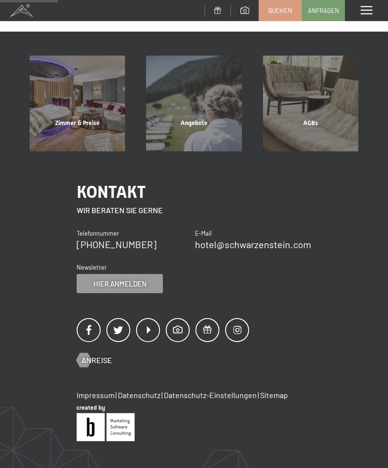
scroll to position [112, 0]
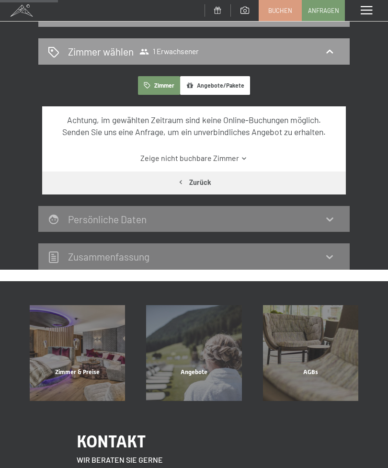
click at [241, 156] on icon at bounding box center [243, 158] width 7 height 7
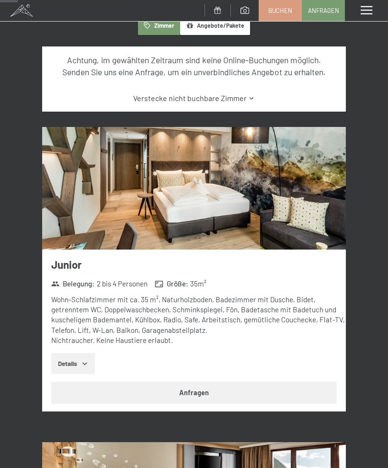
scroll to position [0, 0]
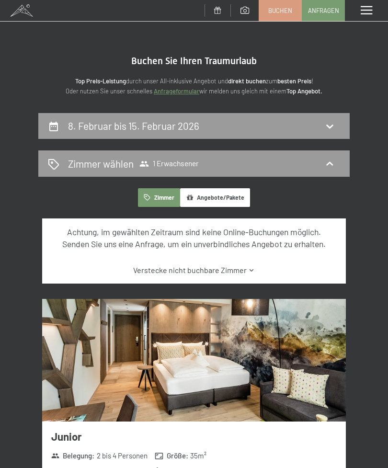
click at [328, 127] on icon at bounding box center [329, 125] width 11 height 11
select select "[DATE]"
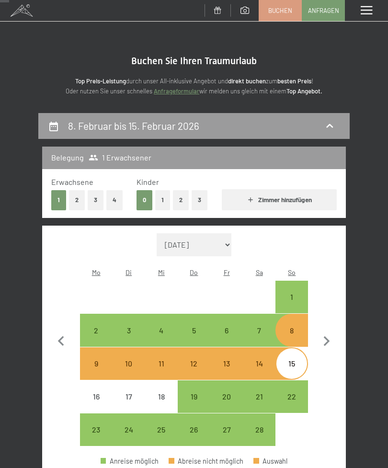
scroll to position [112, 0]
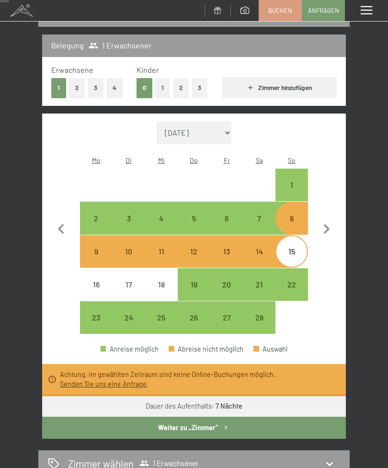
click at [265, 247] on div "14" at bounding box center [259, 262] width 31 height 31
select select "[DATE]"
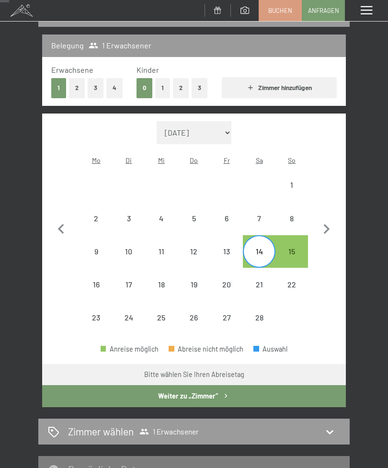
click at [264, 214] on div "7" at bounding box center [259, 229] width 31 height 31
select select "[DATE]"
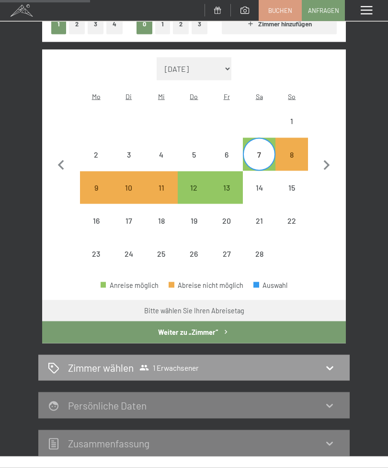
scroll to position [176, 0]
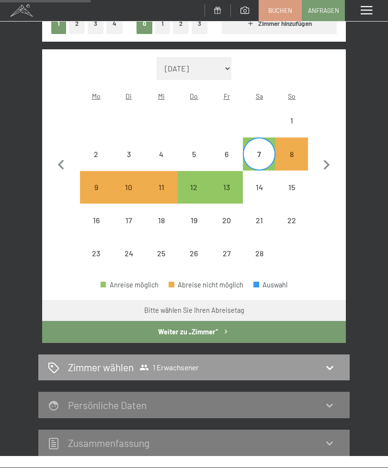
click at [239, 321] on button "Weiter zu „Zimmer“" at bounding box center [193, 332] width 303 height 22
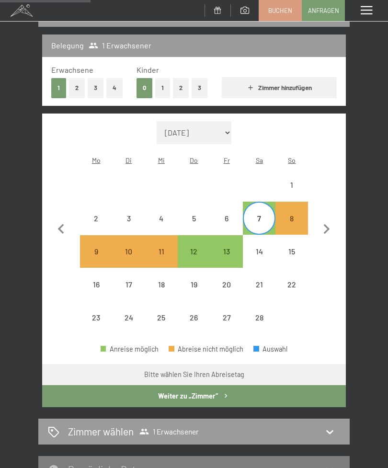
select select "[DATE]"
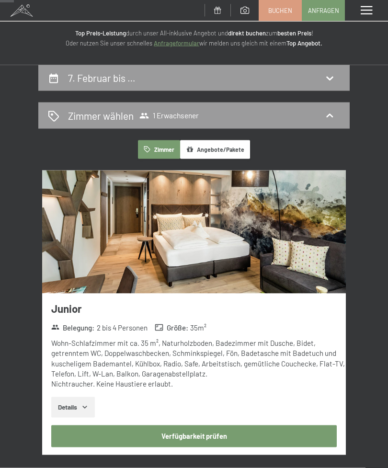
scroll to position [0, 0]
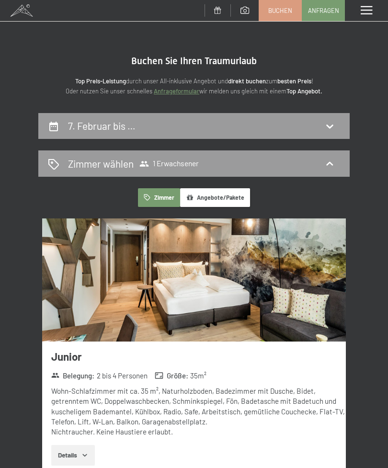
click at [331, 125] on icon at bounding box center [329, 126] width 7 height 4
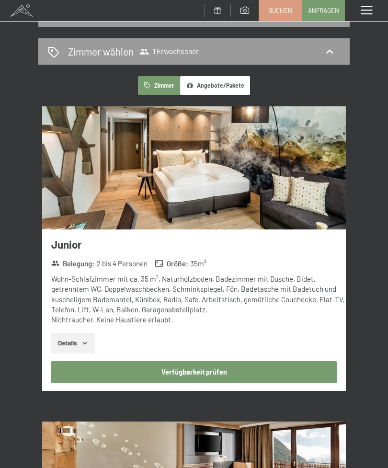
select select "[DATE]"
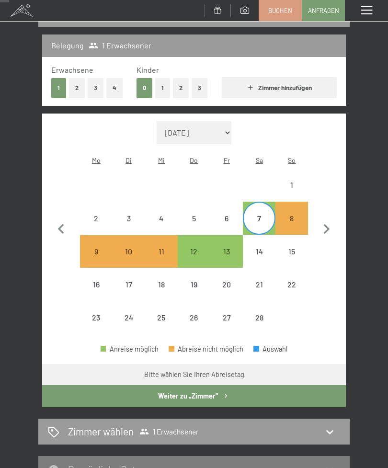
click at [299, 214] on div "8" at bounding box center [291, 229] width 31 height 31
select select "[DATE]"
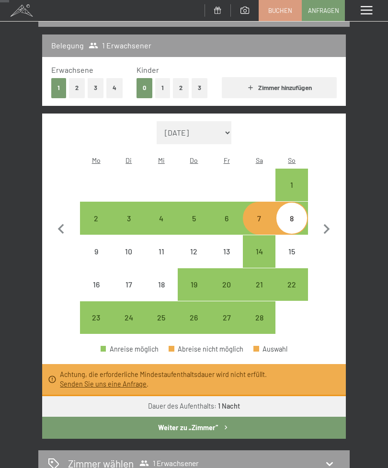
click at [232, 247] on div "13" at bounding box center [226, 262] width 31 height 31
select select "[DATE]"
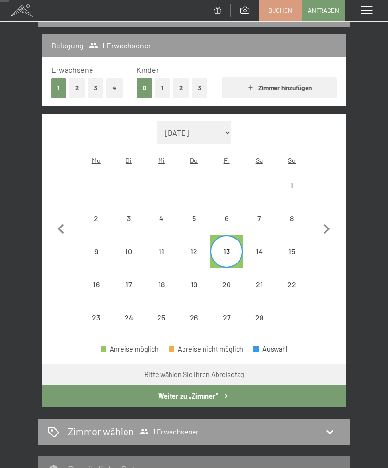
click at [294, 214] on div "8" at bounding box center [291, 229] width 31 height 31
select select "[DATE]"
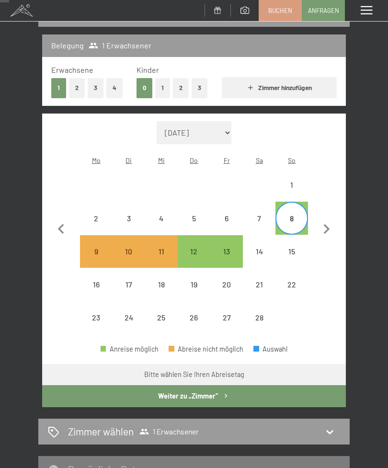
click at [286, 424] on div "Zimmer wählen 1 Erwachsener" at bounding box center [194, 431] width 292 height 14
select select "[DATE]"
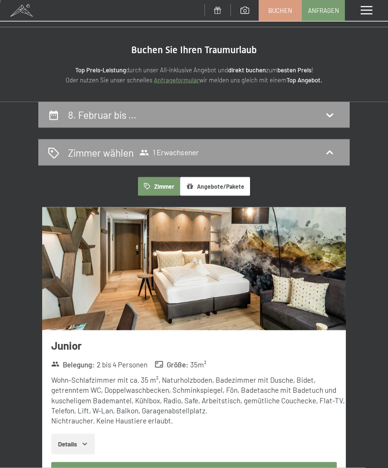
scroll to position [0, 0]
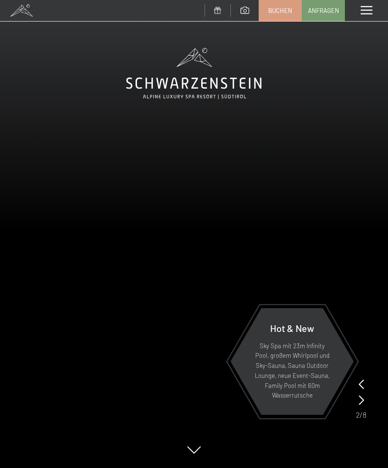
click at [280, 7] on span "Buchen" at bounding box center [280, 10] width 24 height 9
click at [284, 11] on span "Buchen" at bounding box center [280, 10] width 24 height 9
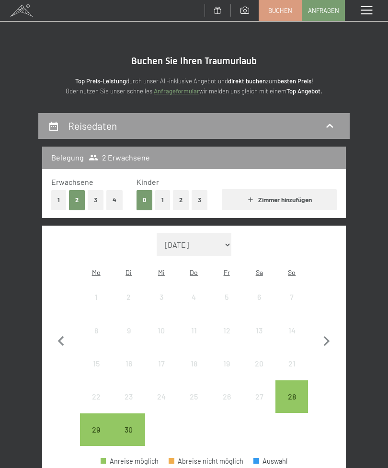
click at [55, 197] on button "1" at bounding box center [58, 200] width 15 height 20
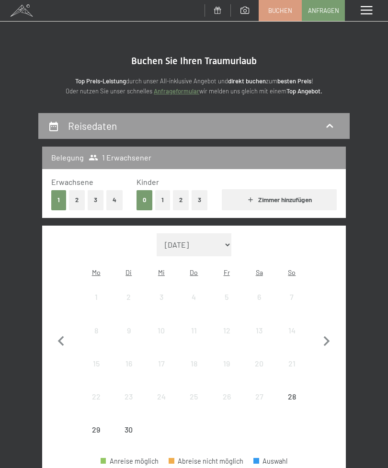
click at [328, 337] on icon "button" at bounding box center [326, 341] width 20 height 20
select select "[DATE]"
click at [326, 338] on icon "button" at bounding box center [327, 341] width 6 height 10
select select "[DATE]"
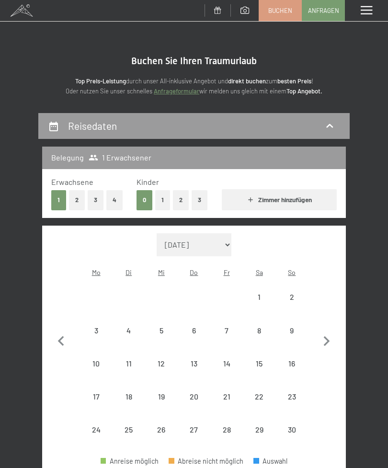
click at [328, 336] on icon "button" at bounding box center [326, 341] width 20 height 20
select select "[DATE]"
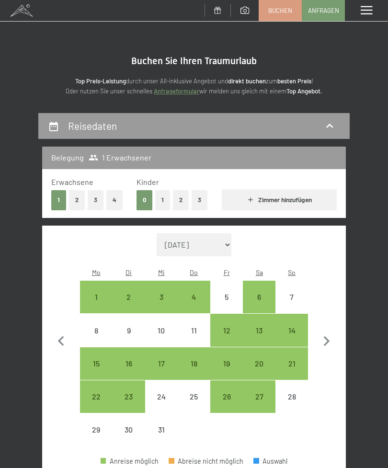
click at [327, 336] on icon "button" at bounding box center [327, 341] width 6 height 10
select select "[DATE]"
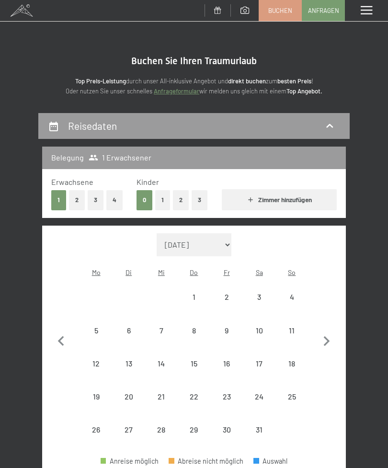
click at [324, 331] on icon "button" at bounding box center [326, 341] width 20 height 20
select select "[DATE]"
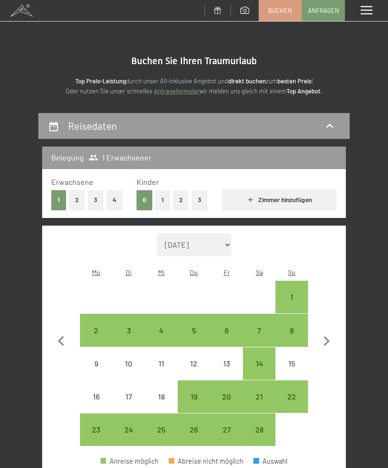
click at [262, 326] on div "7" at bounding box center [259, 341] width 31 height 31
select select "[DATE]"
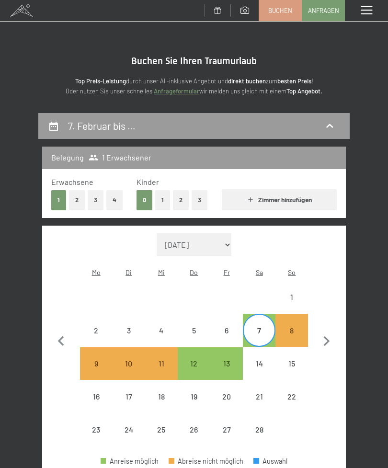
click at [262, 359] on div "14" at bounding box center [259, 374] width 31 height 31
select select "[DATE]"
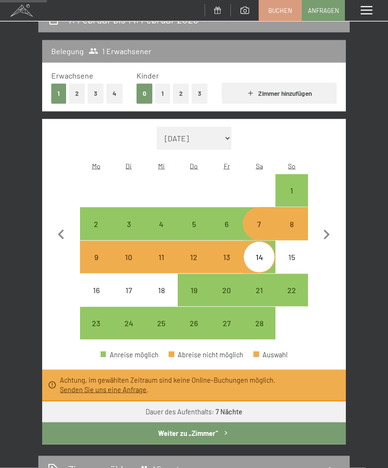
scroll to position [107, 0]
click at [220, 253] on div "13" at bounding box center [226, 268] width 31 height 31
select select "[DATE]"
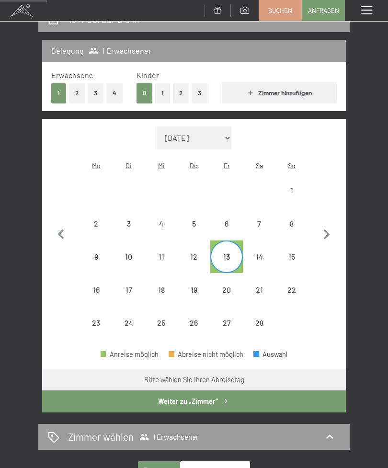
click at [253, 220] on div "7" at bounding box center [259, 235] width 31 height 31
select select "[DATE]"
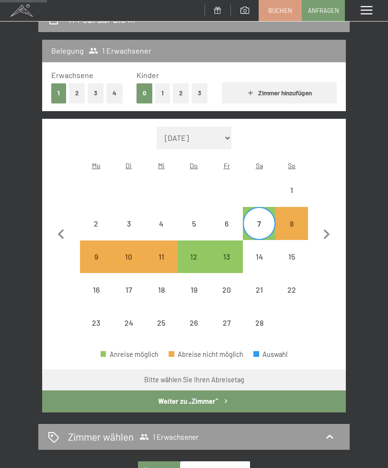
click at [234, 253] on div "13" at bounding box center [226, 268] width 31 height 31
select select "[DATE]"
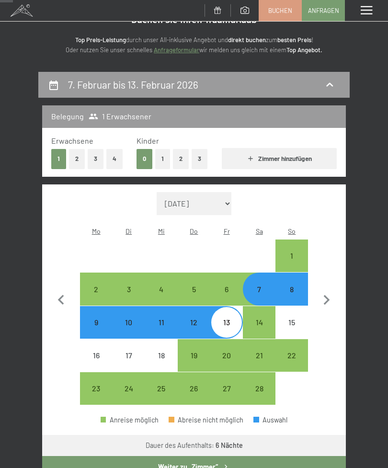
scroll to position [41, 0]
click at [294, 286] on div "8" at bounding box center [291, 301] width 31 height 31
select select "[DATE]"
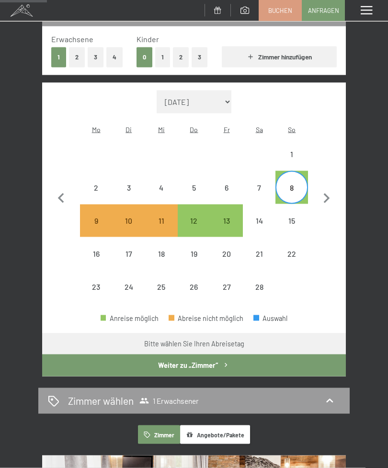
scroll to position [143, 0]
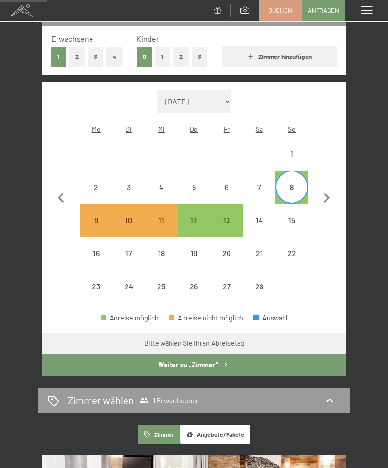
click at [262, 183] on div "7" at bounding box center [259, 198] width 31 height 31
select select "[DATE]"
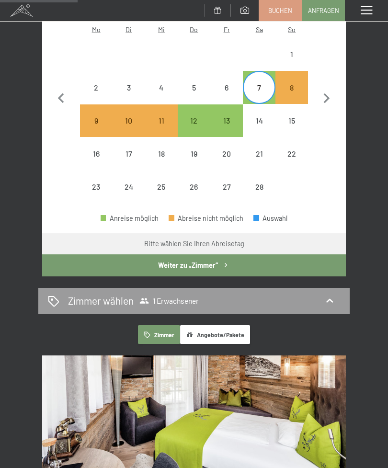
scroll to position [242, 0]
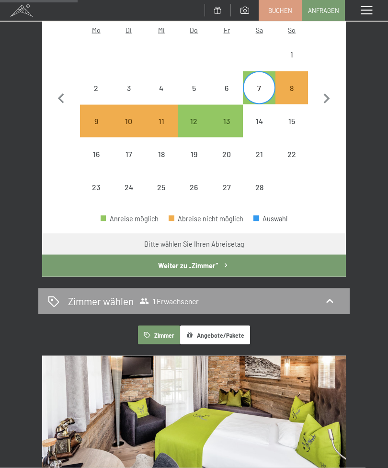
click at [234, 257] on button "Weiter zu „Zimmer“" at bounding box center [193, 266] width 303 height 22
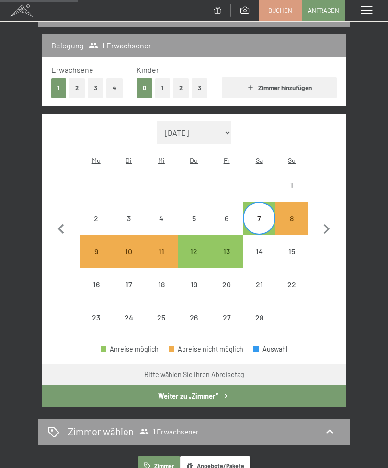
select select "[DATE]"
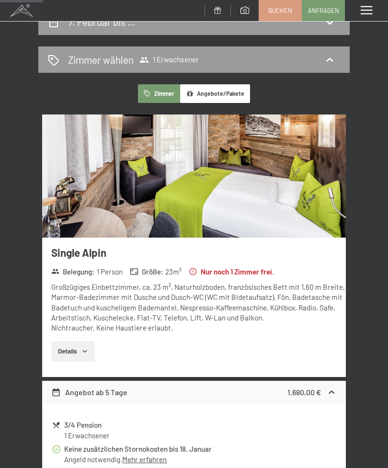
scroll to position [0, 0]
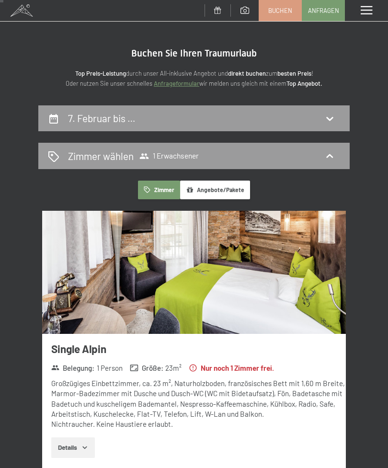
click at [335, 114] on icon at bounding box center [329, 117] width 11 height 11
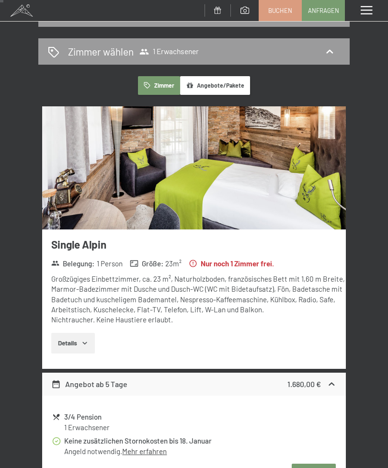
select select "[DATE]"
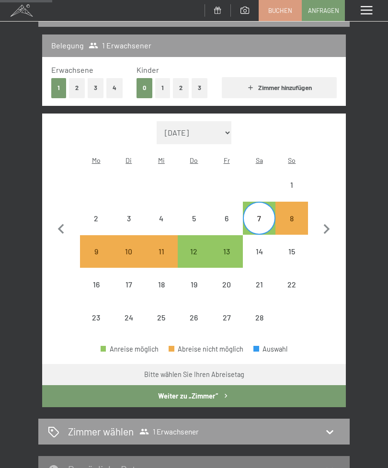
click at [76, 85] on button "2" at bounding box center [77, 88] width 16 height 20
select select "[DATE]"
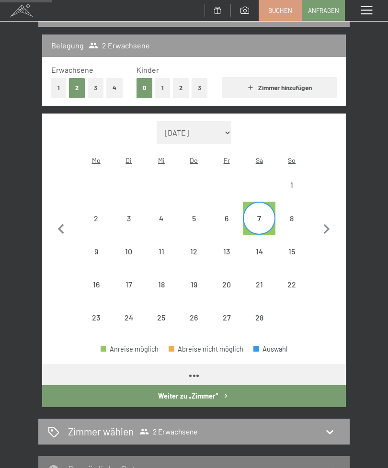
select select "[DATE]"
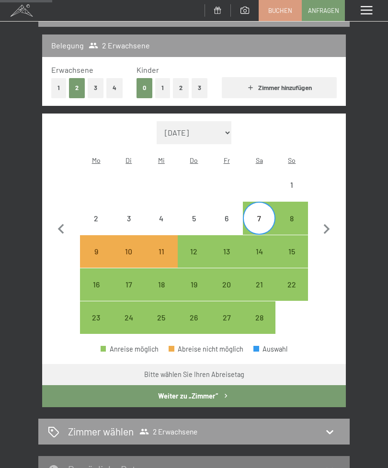
click at [261, 247] on div "14" at bounding box center [259, 262] width 31 height 31
select select "[DATE]"
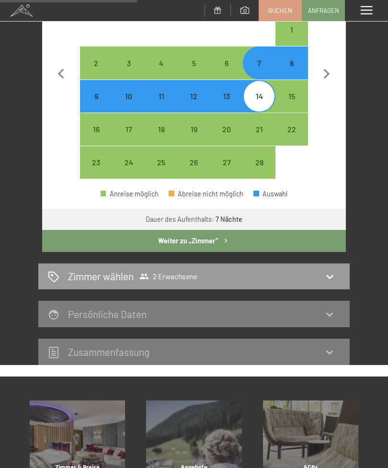
scroll to position [267, 0]
click at [330, 275] on icon at bounding box center [329, 277] width 7 height 4
select select "[DATE]"
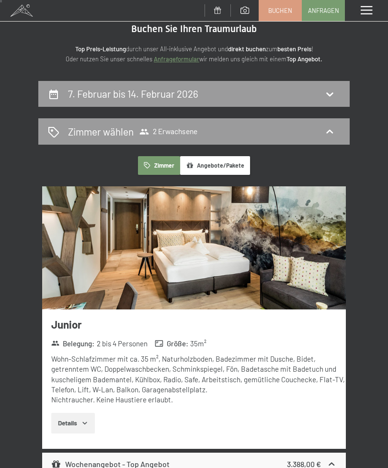
scroll to position [0, 0]
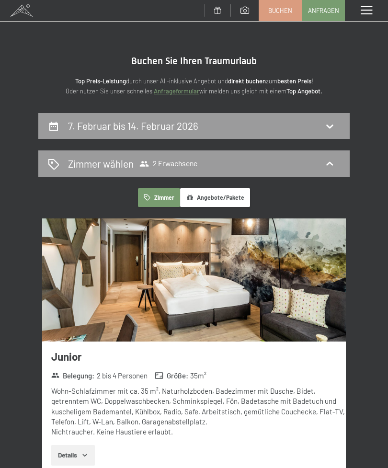
click at [336, 160] on div "Zimmer wählen 2 Erwachsene" at bounding box center [194, 164] width 292 height 14
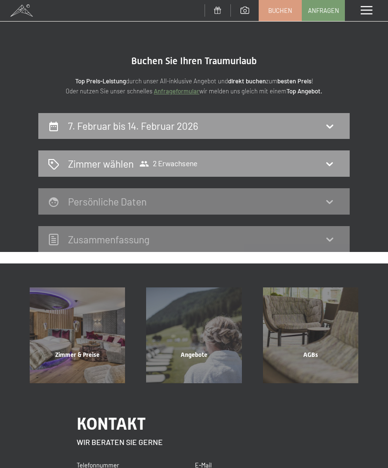
click at [55, 165] on icon at bounding box center [53, 163] width 11 height 11
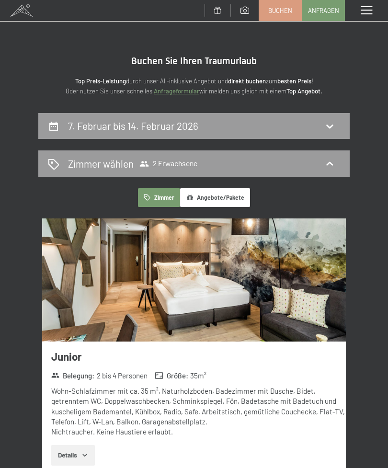
click at [329, 168] on icon at bounding box center [329, 163] width 11 height 11
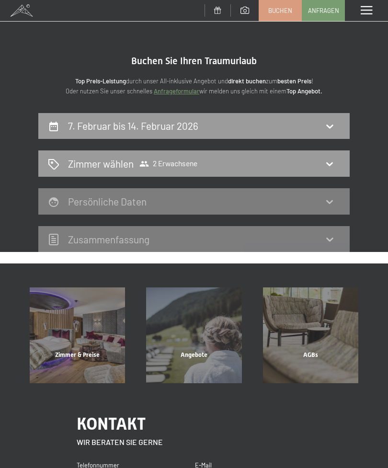
click at [169, 163] on span "2 Erwachsene" at bounding box center [168, 164] width 58 height 10
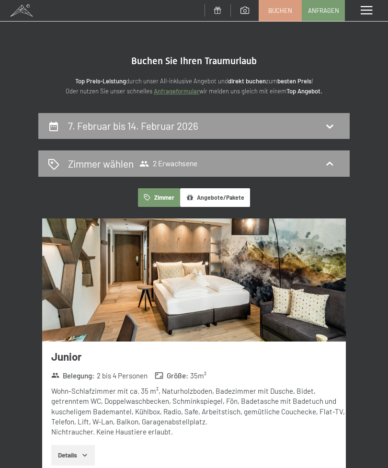
click at [182, 159] on span "2 Erwachsene" at bounding box center [168, 164] width 58 height 10
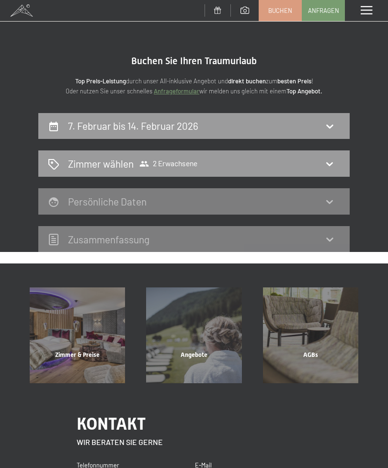
click at [326, 164] on icon at bounding box center [329, 163] width 11 height 11
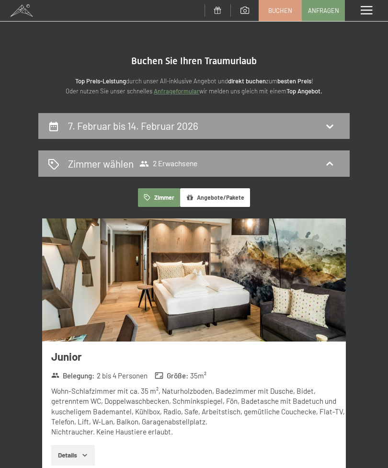
click at [46, 160] on div "Zimmer wählen 2 Erwachsene" at bounding box center [193, 163] width 311 height 26
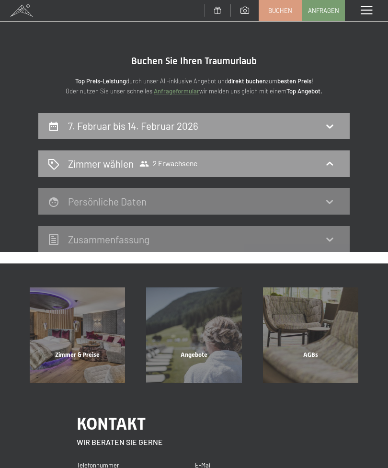
click at [53, 159] on icon at bounding box center [53, 164] width 11 height 11
click at [326, 163] on icon at bounding box center [329, 163] width 11 height 11
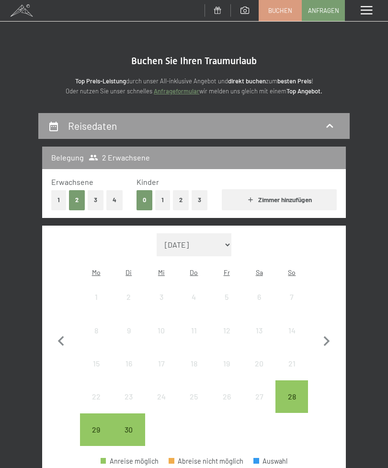
click at [103, 200] on button "3" at bounding box center [96, 200] width 16 height 20
click at [321, 341] on icon "button" at bounding box center [326, 341] width 20 height 20
select select "[DATE]"
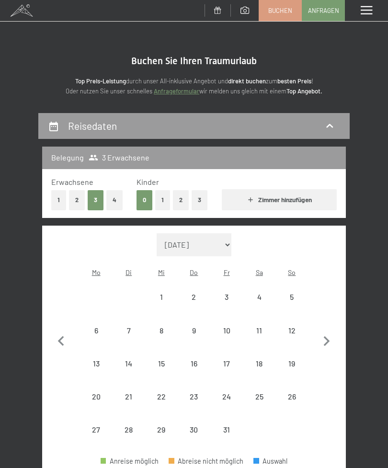
click at [325, 331] on icon "button" at bounding box center [326, 341] width 20 height 20
select select "[DATE]"
click at [326, 336] on icon "button" at bounding box center [327, 341] width 6 height 10
select select "[DATE]"
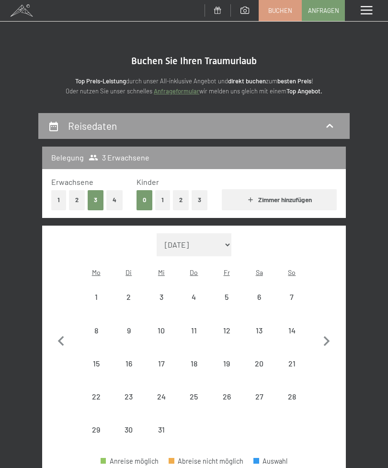
select select "[DATE]"
click at [326, 335] on icon "button" at bounding box center [326, 341] width 20 height 20
select select "[DATE]"
click at [325, 333] on icon "button" at bounding box center [326, 341] width 20 height 20
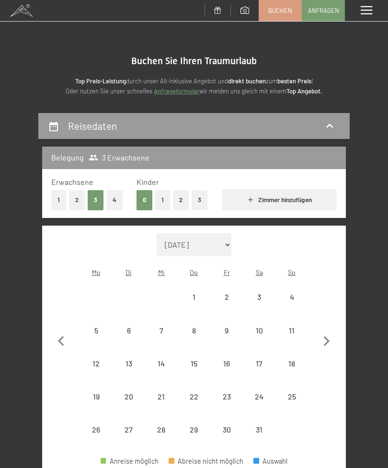
select select "[DATE]"
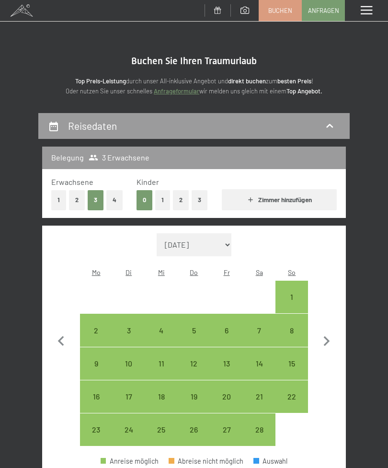
click at [256, 326] on div "7" at bounding box center [259, 341] width 31 height 31
select select "[DATE]"
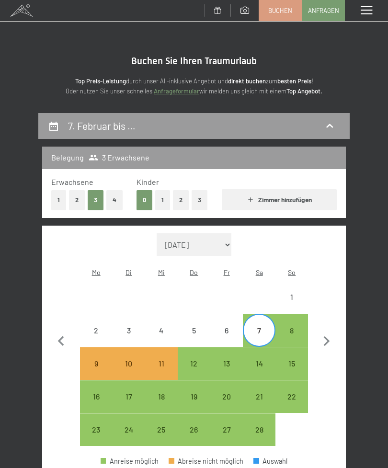
click at [266, 359] on div "14" at bounding box center [259, 374] width 31 height 31
select select "[DATE]"
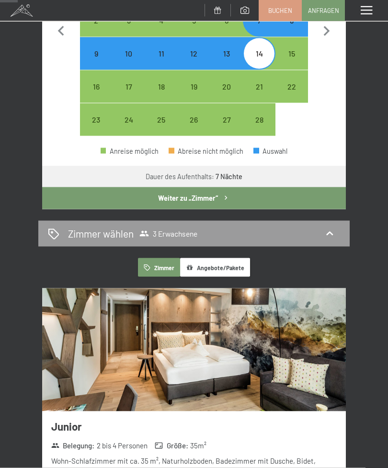
scroll to position [310, 0]
click at [254, 187] on button "Weiter zu „Zimmer“" at bounding box center [193, 198] width 303 height 22
select select "[DATE]"
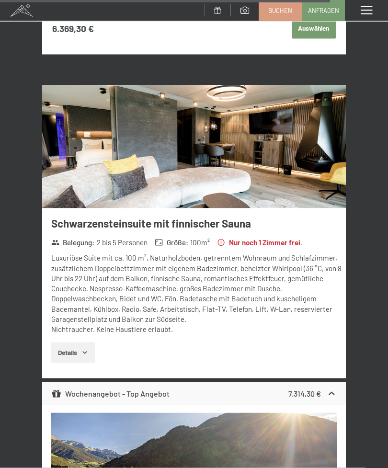
scroll to position [5508, 0]
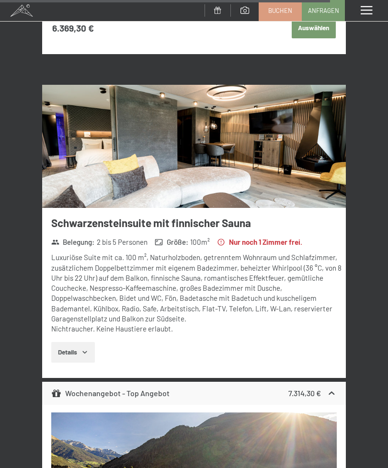
click at [85, 342] on button "Details" at bounding box center [73, 352] width 44 height 21
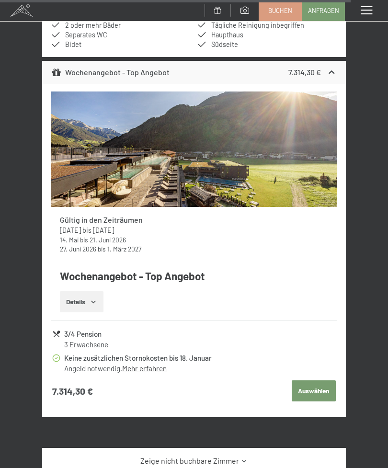
scroll to position [5991, 0]
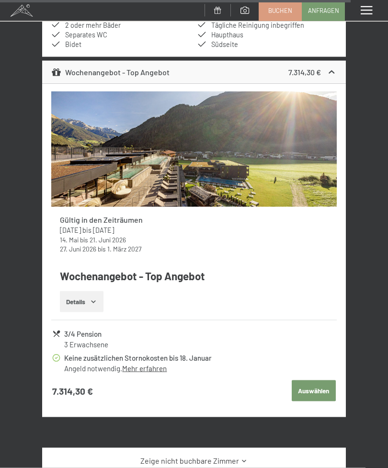
click at [146, 364] on link "Mehr erfahren" at bounding box center [144, 368] width 45 height 9
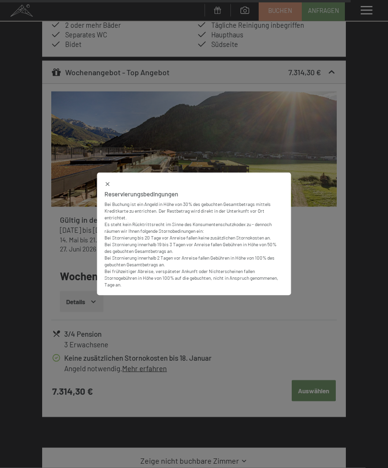
scroll to position [5992, 0]
click at [110, 187] on icon at bounding box center [107, 183] width 7 height 7
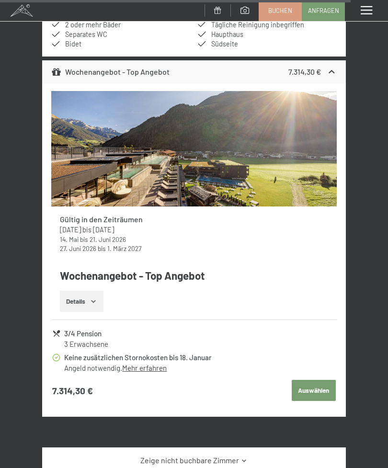
click at [93, 291] on button "Details" at bounding box center [82, 301] width 44 height 21
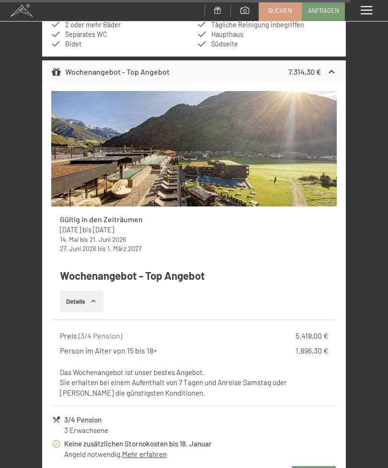
click at [143, 449] on link "Mehr erfahren" at bounding box center [144, 453] width 45 height 9
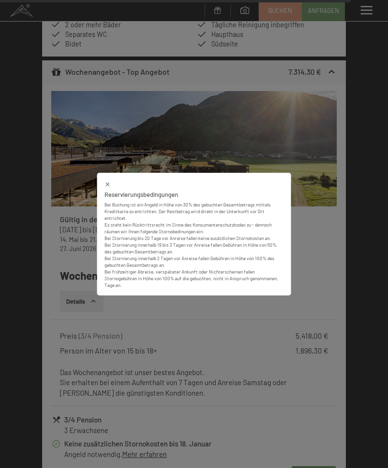
click at [107, 186] on icon at bounding box center [107, 184] width 4 height 4
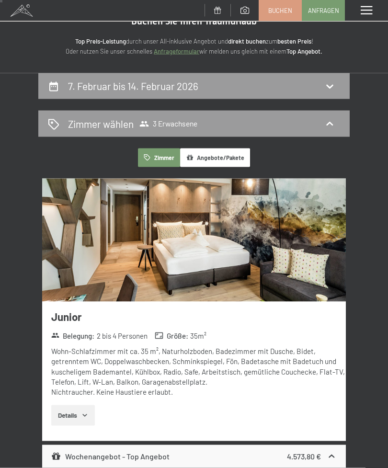
scroll to position [41, 0]
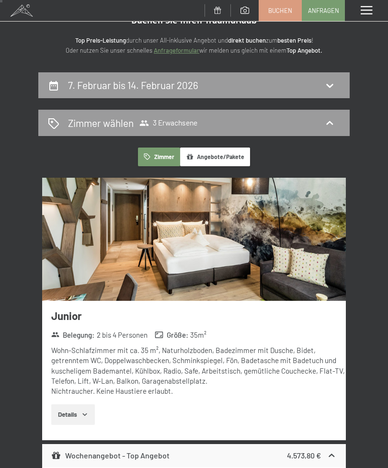
click at [331, 124] on icon at bounding box center [329, 122] width 11 height 11
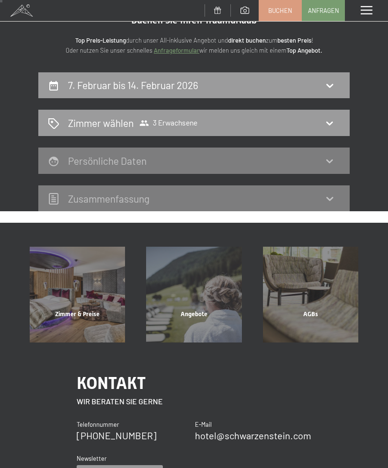
click at [334, 84] on icon at bounding box center [329, 84] width 11 height 11
select select "[DATE]"
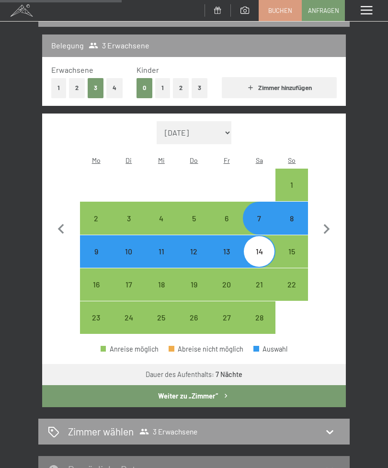
click at [227, 247] on div "13" at bounding box center [226, 262] width 31 height 31
select select "[DATE]"
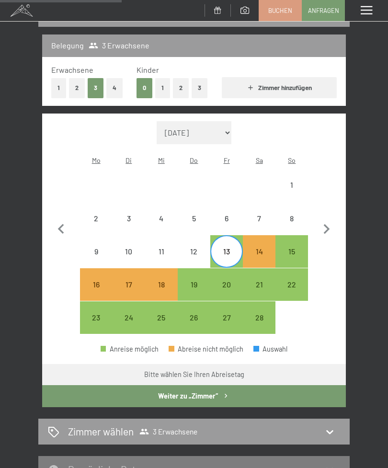
click at [262, 214] on div "7" at bounding box center [259, 229] width 31 height 31
select select "[DATE]"
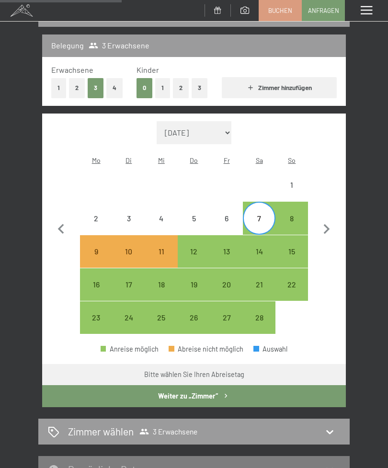
click at [261, 269] on div "21" at bounding box center [259, 284] width 31 height 31
select select "[DATE]"
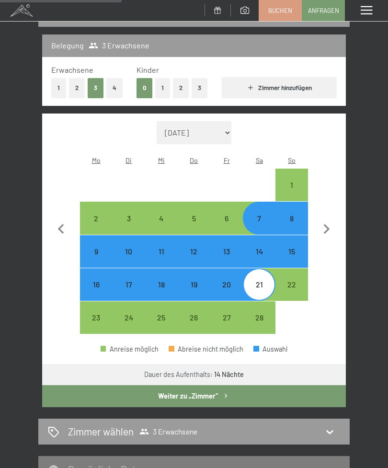
click at [227, 236] on div "13" at bounding box center [226, 251] width 31 height 31
select select "[DATE]"
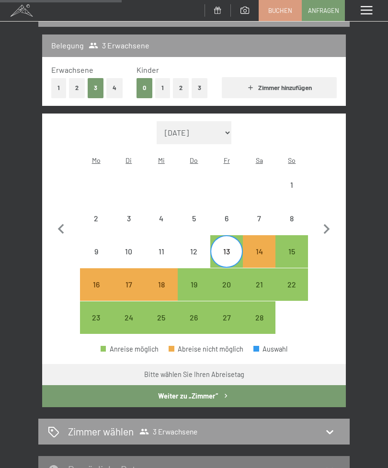
click at [261, 214] on div "7" at bounding box center [259, 229] width 31 height 31
select select "[DATE]"
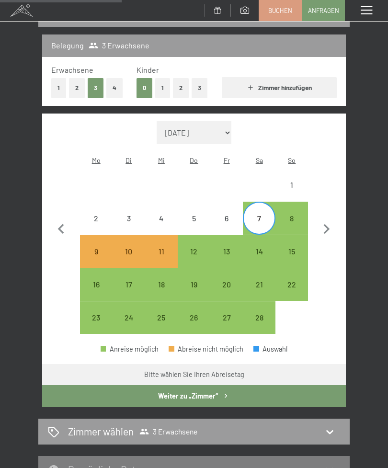
click at [227, 247] on div "13" at bounding box center [226, 262] width 31 height 31
select select "[DATE]"
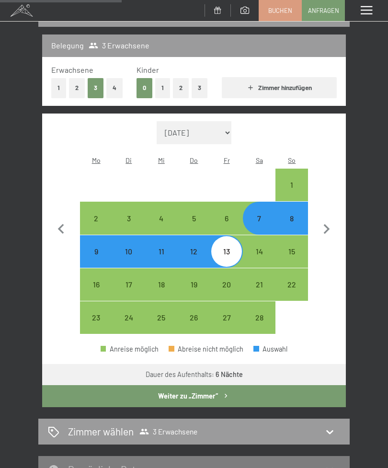
click at [54, 88] on button "1" at bounding box center [58, 88] width 15 height 20
select select "[DATE]"
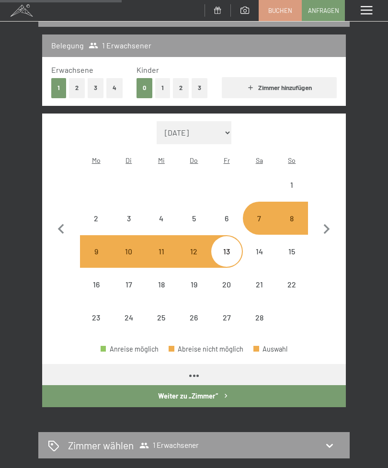
select select "[DATE]"
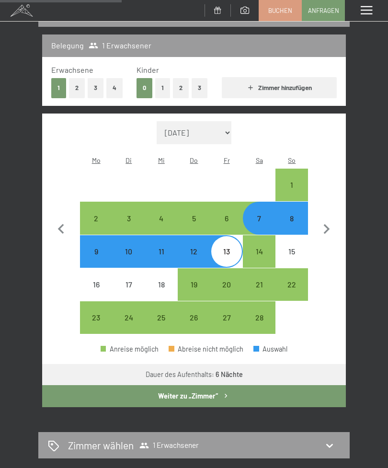
click at [291, 385] on button "Weiter zu „Zimmer“" at bounding box center [193, 396] width 303 height 22
select select "[DATE]"
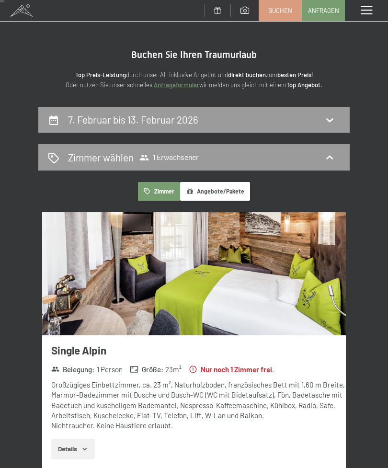
scroll to position [0, 0]
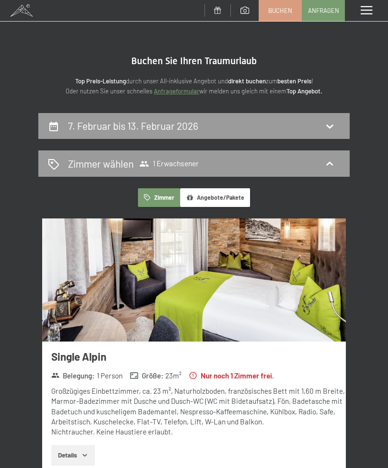
click at [335, 127] on icon at bounding box center [329, 125] width 11 height 11
select select "[DATE]"
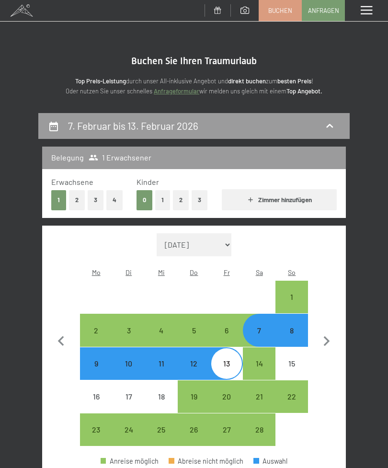
scroll to position [112, 0]
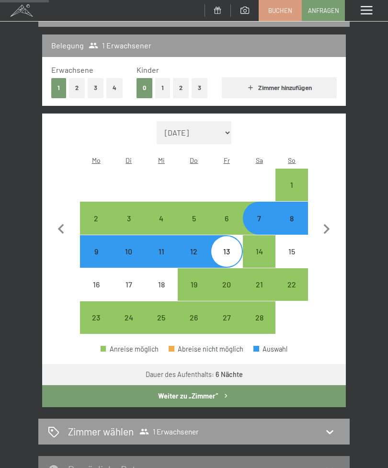
click at [258, 236] on div "14" at bounding box center [259, 251] width 31 height 31
select select "[DATE]"
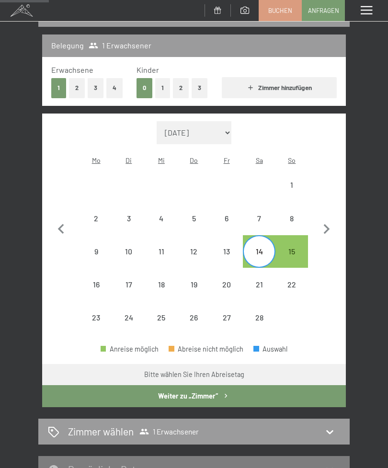
click at [256, 202] on div "7" at bounding box center [259, 217] width 31 height 31
select select "[DATE]"
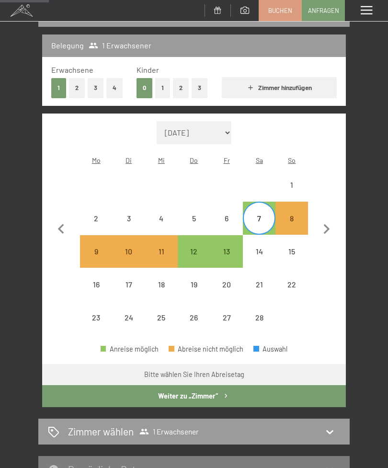
click at [260, 236] on div "14" at bounding box center [259, 251] width 31 height 31
select select "[DATE]"
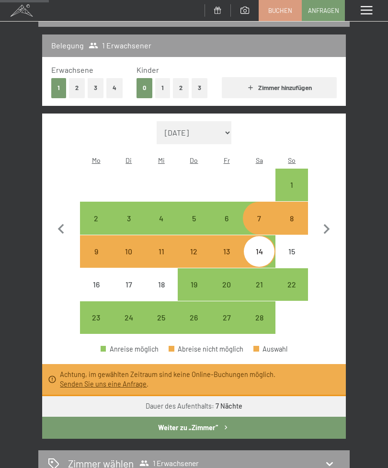
click at [262, 214] on div "7" at bounding box center [259, 229] width 31 height 31
select select "[DATE]"
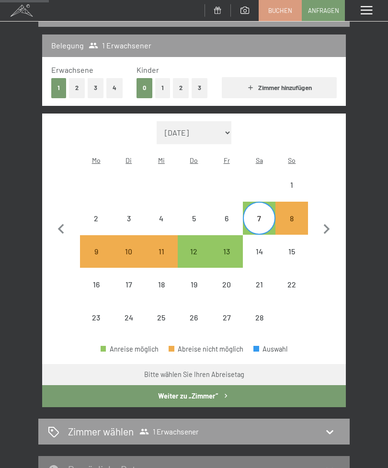
click at [265, 247] on div "14" at bounding box center [259, 262] width 31 height 31
select select "[DATE]"
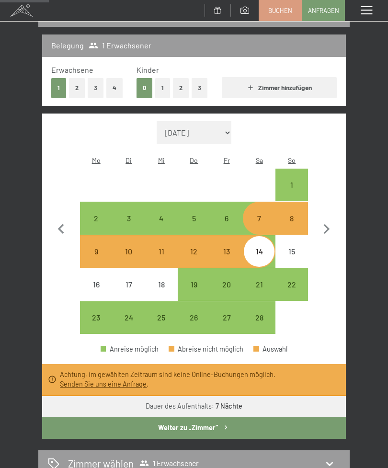
click at [300, 214] on div "8" at bounding box center [291, 229] width 31 height 31
select select "[DATE]"
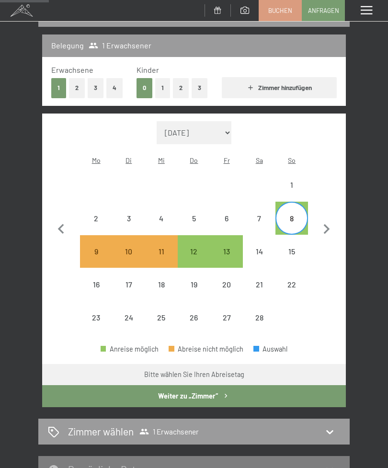
click at [263, 388] on button "Weiter zu „Zimmer“" at bounding box center [193, 396] width 303 height 22
select select "[DATE]"
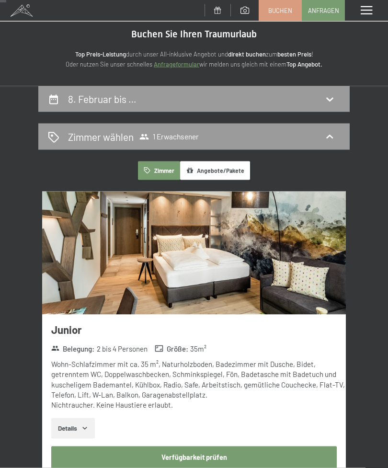
scroll to position [0, 0]
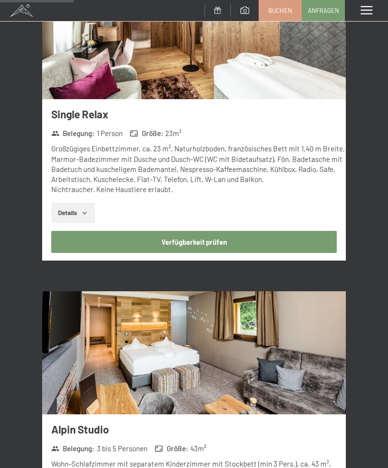
click at [295, 231] on button "Verfügbarkeit prüfen" at bounding box center [193, 242] width 285 height 22
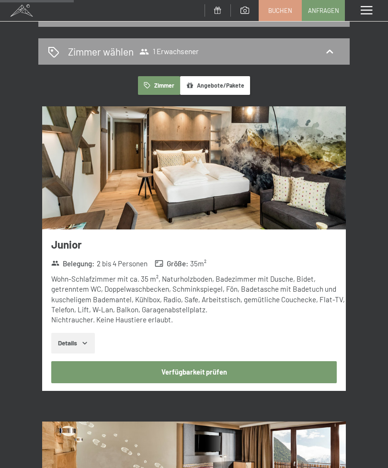
select select "[DATE]"
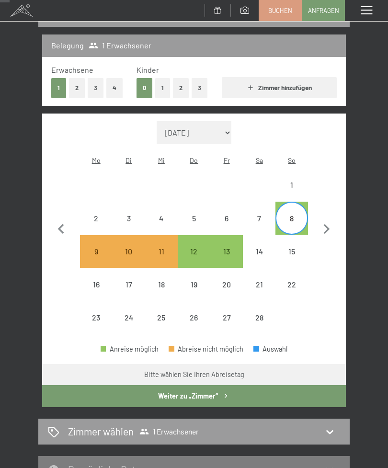
click at [274, 386] on button "Weiter zu „Zimmer“" at bounding box center [193, 396] width 303 height 22
select select "[DATE]"
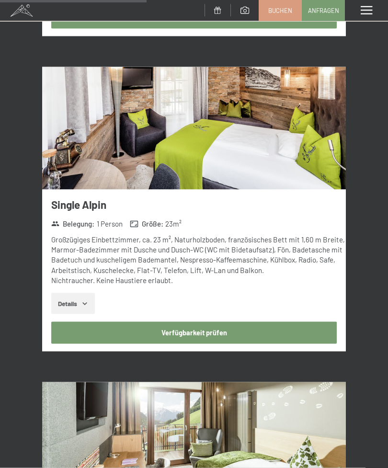
click at [267, 324] on button "Verfügbarkeit prüfen" at bounding box center [193, 333] width 285 height 22
select select "[DATE]"
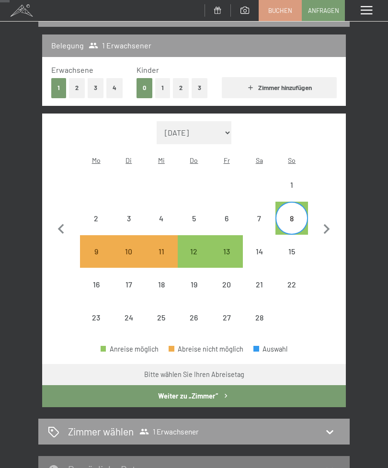
click at [115, 385] on button "Weiter zu „Zimmer“" at bounding box center [193, 396] width 303 height 22
select select "[DATE]"
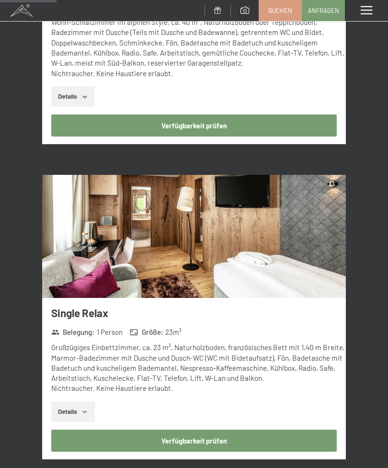
scroll to position [683, 0]
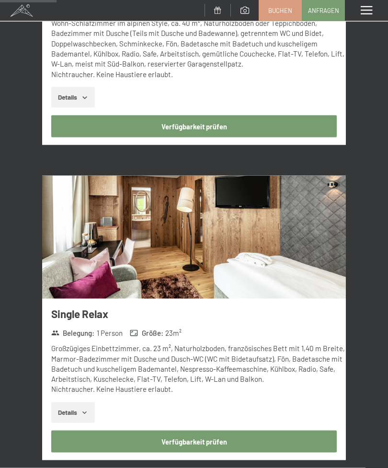
click at [282, 430] on button "Verfügbarkeit prüfen" at bounding box center [193, 441] width 285 height 22
select select "[DATE]"
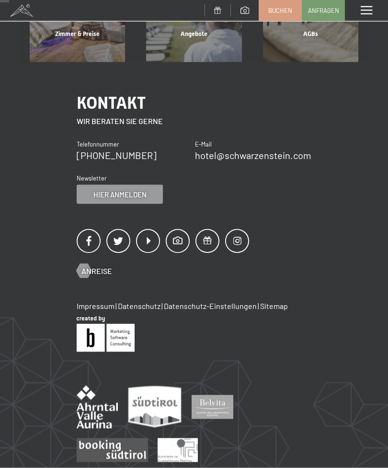
scroll to position [112, 0]
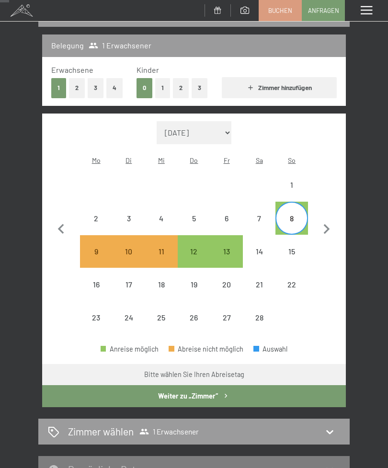
click at [266, 214] on div "7" at bounding box center [259, 229] width 31 height 31
select select "[DATE]"
click at [257, 424] on div "Zimmer wählen 1 Erwachsener" at bounding box center [194, 431] width 292 height 14
select select "[DATE]"
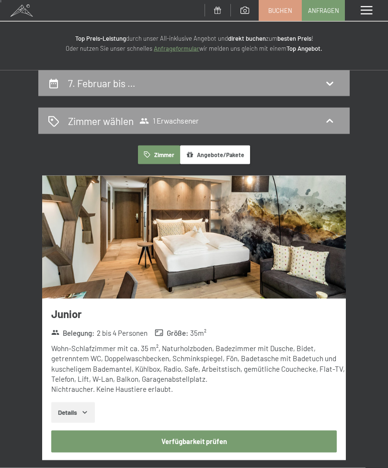
scroll to position [0, 0]
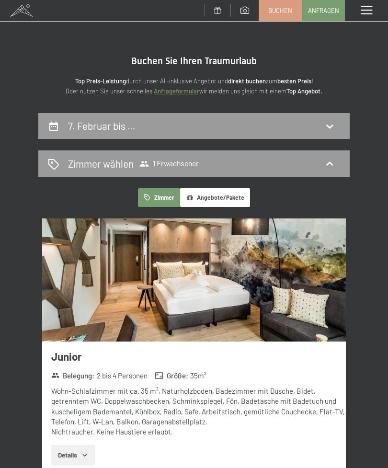
click at [326, 160] on icon at bounding box center [329, 163] width 11 height 11
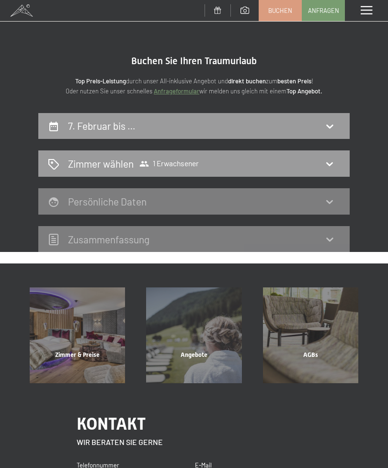
click at [334, 167] on icon at bounding box center [329, 163] width 11 height 11
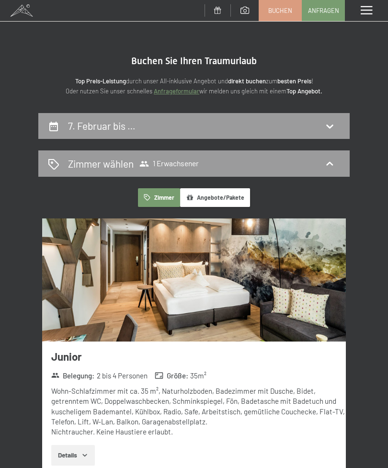
click at [327, 165] on icon at bounding box center [329, 163] width 11 height 11
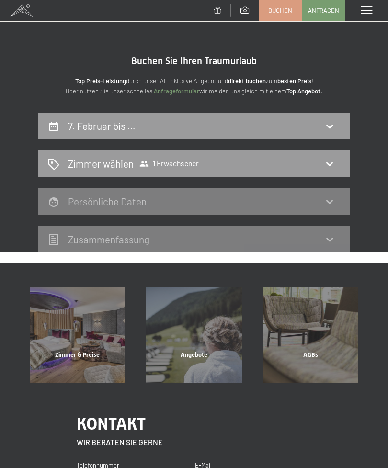
click at [323, 129] on div "7. Februar bis …" at bounding box center [194, 126] width 292 height 14
select select "[DATE]"
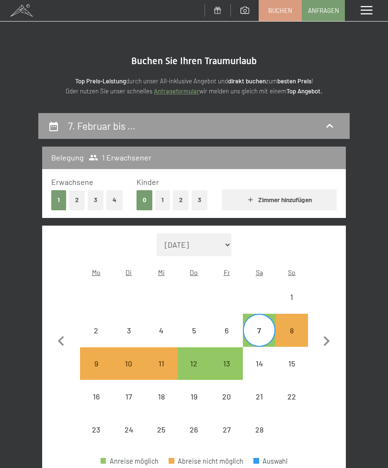
scroll to position [112, 0]
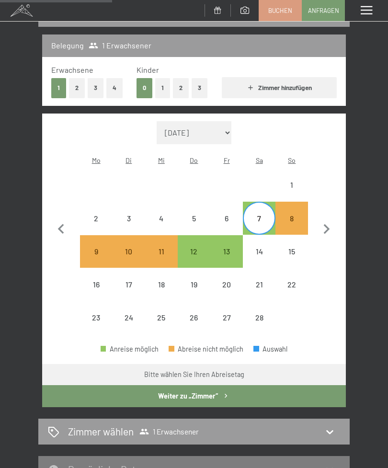
click at [261, 247] on div "14" at bounding box center [259, 262] width 31 height 31
select select "[DATE]"
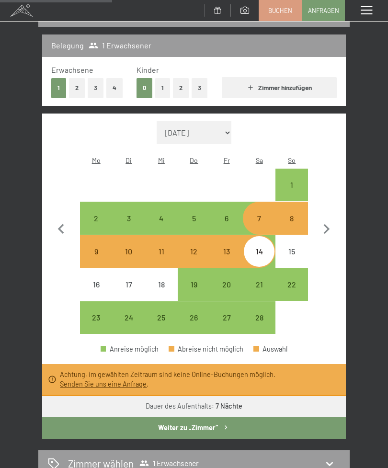
click at [98, 91] on button "3" at bounding box center [96, 88] width 16 height 20
select select "[DATE]"
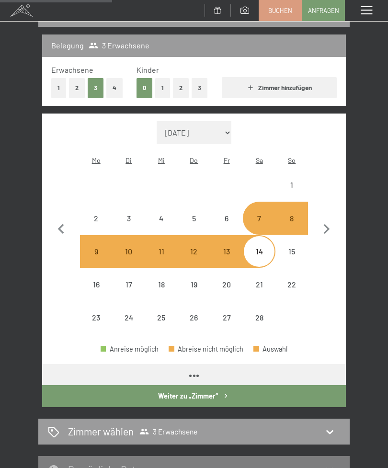
select select "[DATE]"
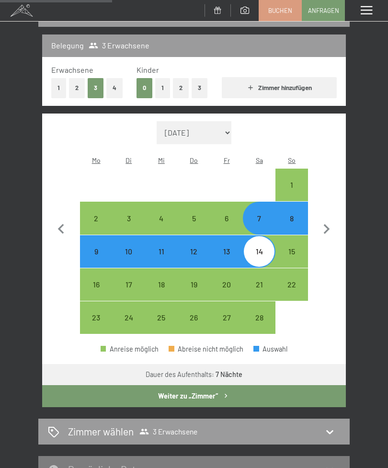
click at [275, 385] on button "Weiter zu „Zimmer“" at bounding box center [193, 396] width 303 height 22
select select "[DATE]"
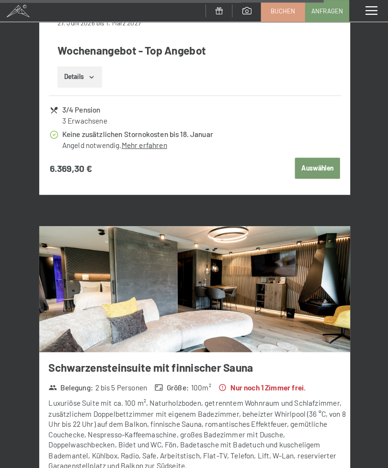
scroll to position [5372, 0]
click at [280, 12] on span "Buchen" at bounding box center [280, 10] width 24 height 9
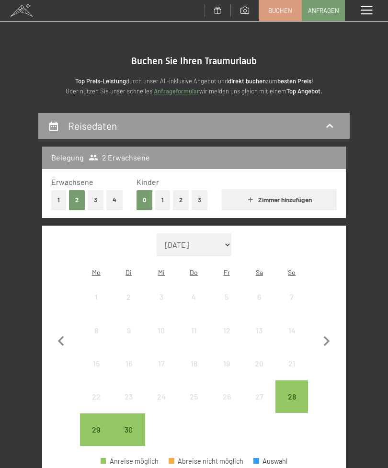
click at [329, 333] on icon "button" at bounding box center [326, 341] width 20 height 20
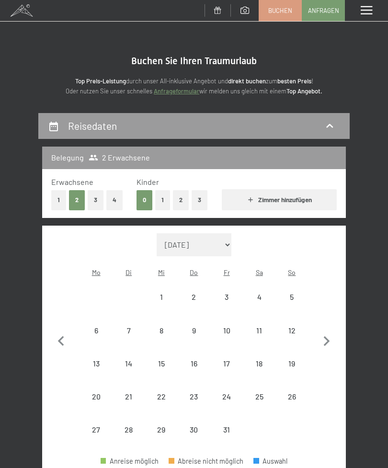
select select "[DATE]"
click at [324, 337] on icon "button" at bounding box center [326, 341] width 20 height 20
select select "[DATE]"
click at [328, 336] on icon "button" at bounding box center [327, 341] width 6 height 10
select select "[DATE]"
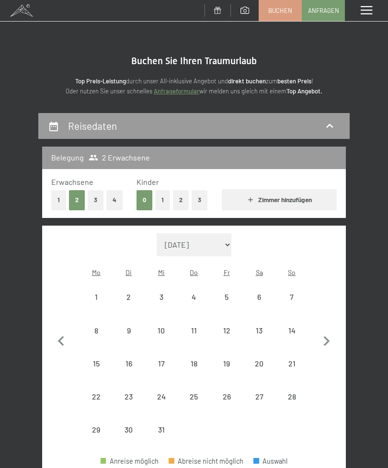
click at [328, 337] on icon "button" at bounding box center [326, 341] width 20 height 20
select select "[DATE]"
click at [331, 338] on icon "button" at bounding box center [326, 341] width 20 height 20
select select "[DATE]"
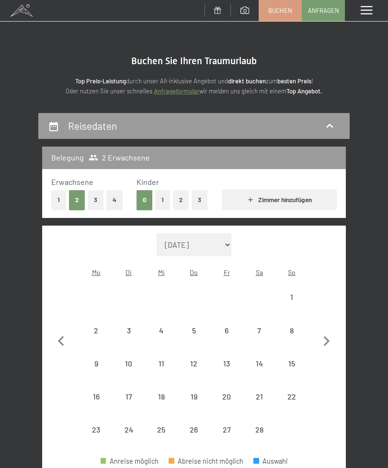
select select "[DATE]"
